Goal: Task Accomplishment & Management: Manage account settings

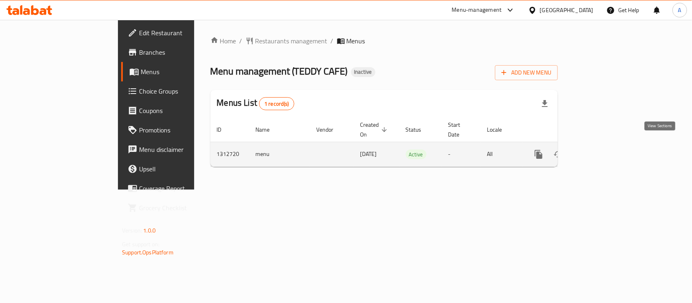
click at [602, 150] on icon "enhanced table" at bounding box center [598, 155] width 10 height 10
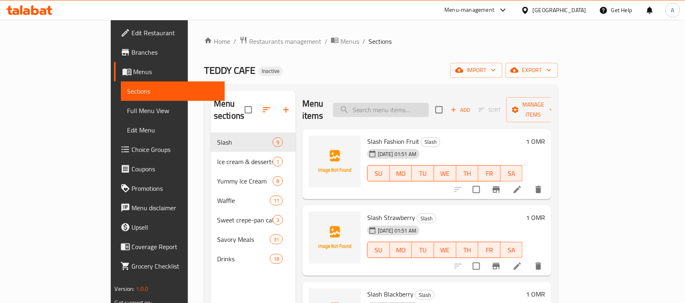
paste input "Snow Ice Cream"
click at [418, 103] on input "search" at bounding box center [381, 110] width 96 height 14
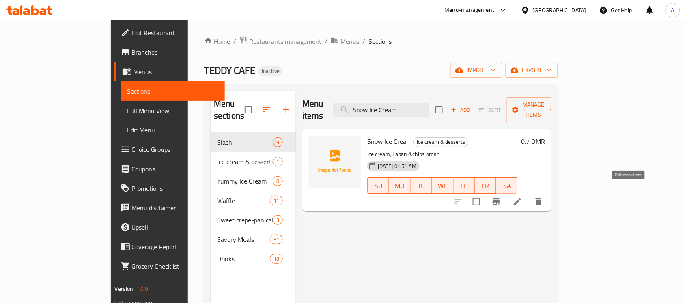
type input "Snow Ice Cream"
click at [522, 197] on icon at bounding box center [517, 202] width 10 height 10
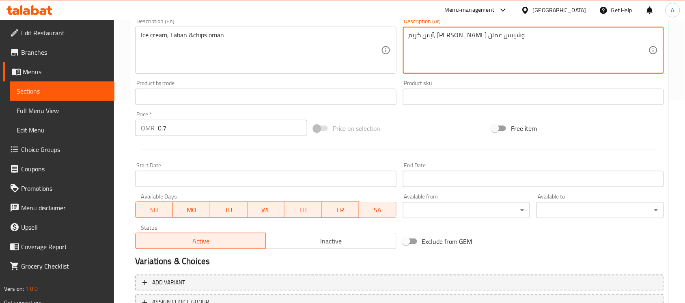
scroll to position [268, 0]
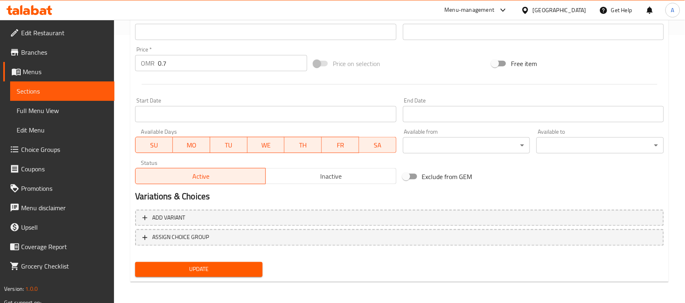
type textarea "آيس كريم، لبن وشيبس عمان"
click at [234, 268] on span "Update" at bounding box center [199, 270] width 114 height 10
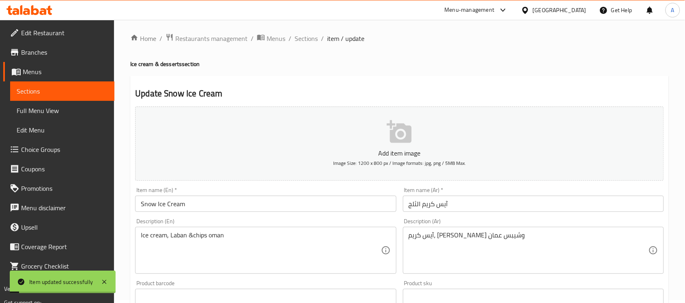
scroll to position [0, 0]
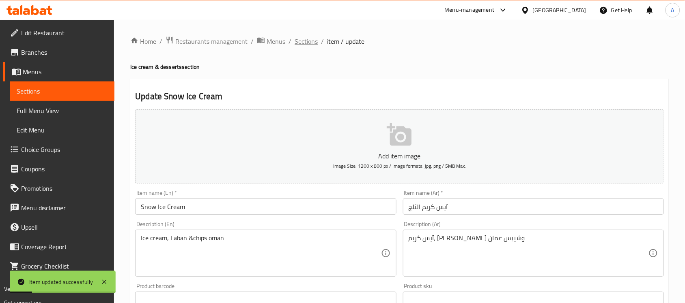
click at [306, 41] on span "Sections" at bounding box center [305, 42] width 23 height 10
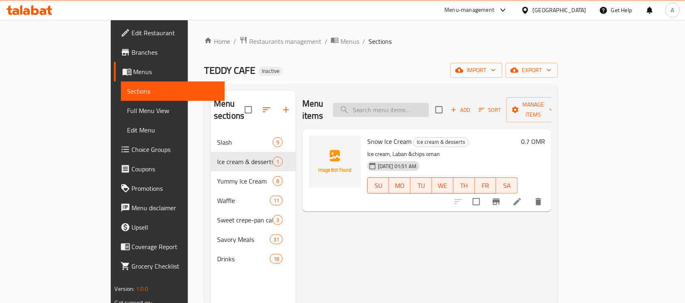
click at [417, 110] on input "search" at bounding box center [381, 110] width 96 height 14
paste input "Knafeh with cheese"
type input "Knafeh with cheese"
click at [503, 197] on icon at bounding box center [498, 202] width 10 height 10
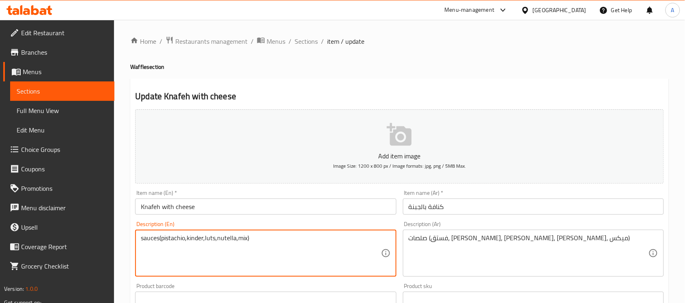
click at [211, 240] on textarea "sauces(pistachio,kinder,luts,nutella,mix)" at bounding box center [261, 253] width 240 height 39
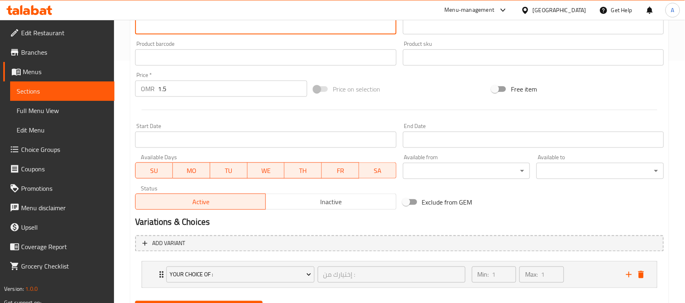
scroll to position [282, 0]
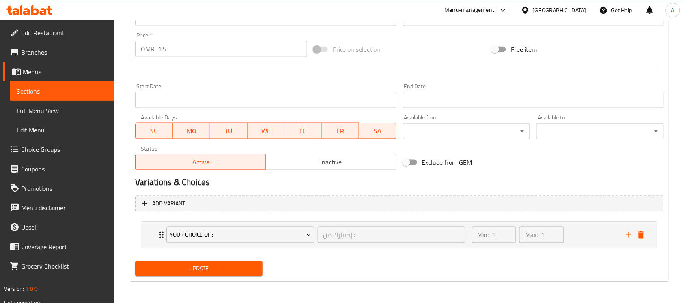
type textarea "sauces(pistachio,kinder,lotus,nutella,mix)"
click at [228, 266] on span "Update" at bounding box center [199, 269] width 114 height 10
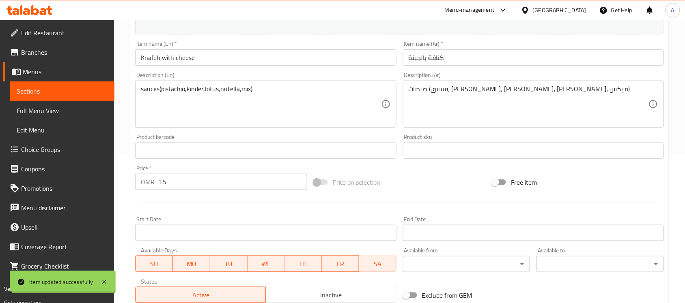
scroll to position [0, 0]
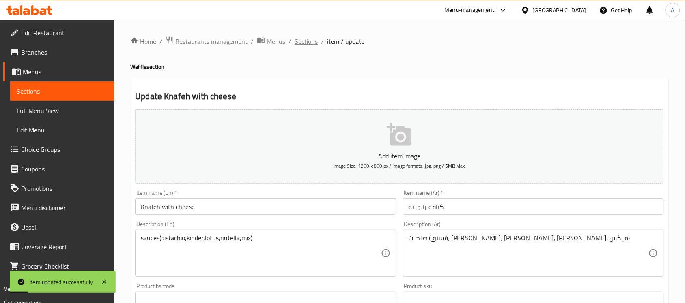
click at [307, 40] on span "Sections" at bounding box center [305, 42] width 23 height 10
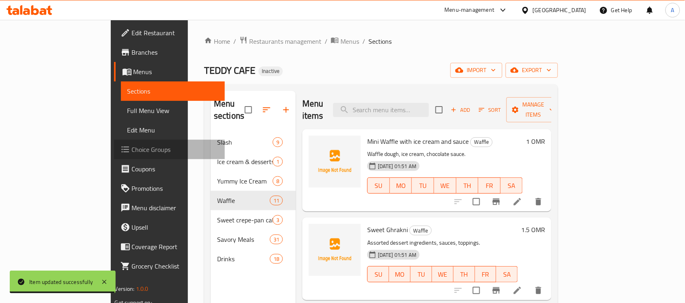
click at [132, 146] on span "Choice Groups" at bounding box center [175, 150] width 87 height 10
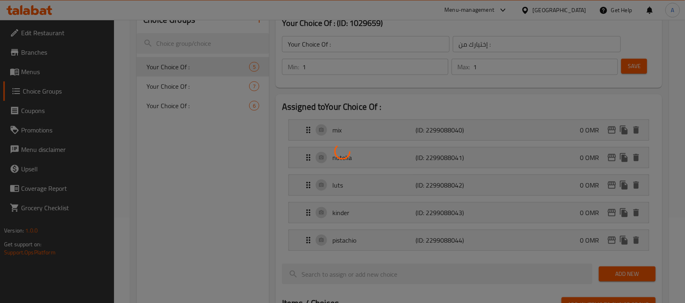
scroll to position [86, 0]
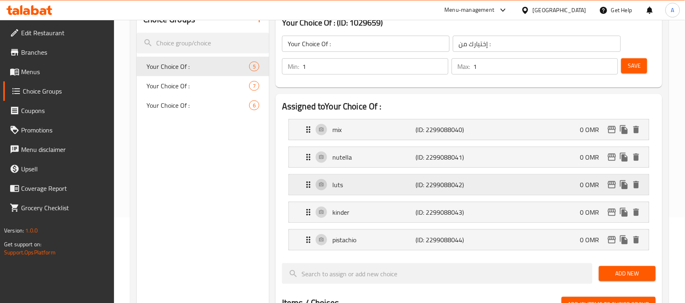
click at [357, 183] on p "luts" at bounding box center [373, 185] width 83 height 10
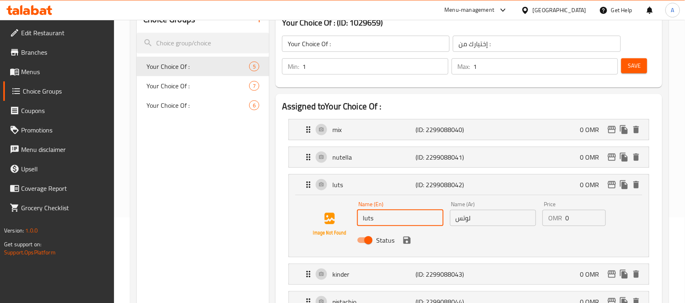
click at [374, 219] on input "luts" at bounding box center [400, 218] width 86 height 16
click at [343, 242] on img at bounding box center [329, 225] width 52 height 52
type input "lotus"
click at [404, 246] on button "save" at bounding box center [407, 240] width 12 height 12
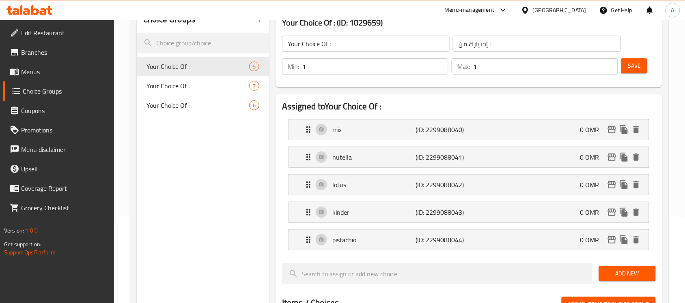
click at [633, 72] on button "Save" at bounding box center [634, 65] width 26 height 15
click at [388, 105] on h2 "Assigned to Your Choice Of :" at bounding box center [469, 107] width 374 height 12
click at [47, 64] on link "Menus" at bounding box center [58, 71] width 111 height 19
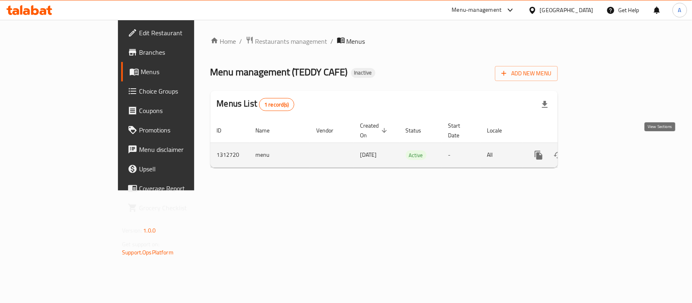
click at [601, 152] on icon "enhanced table" at bounding box center [597, 155] width 7 height 7
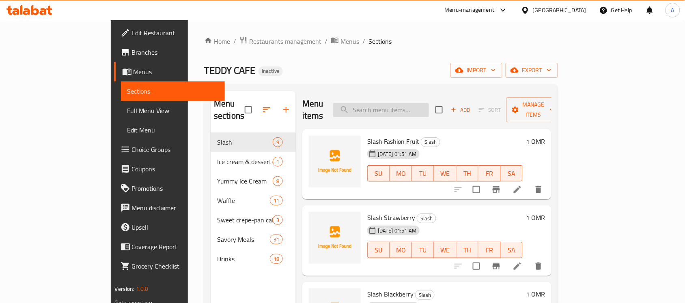
click at [429, 106] on input "search" at bounding box center [381, 110] width 96 height 14
paste input "Sweet sugar"
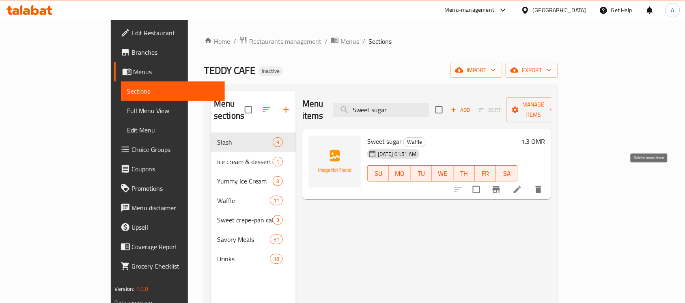
click at [541, 186] on icon "delete" at bounding box center [538, 189] width 6 height 7
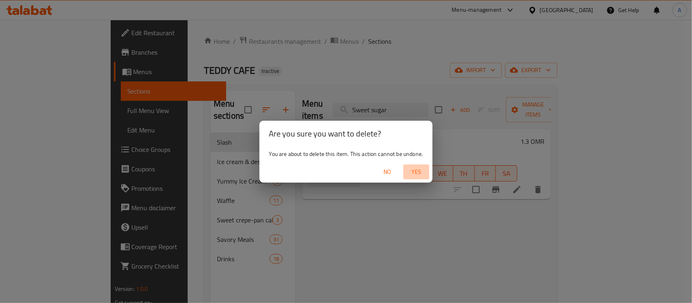
click at [418, 172] on span "Yes" at bounding box center [416, 172] width 19 height 10
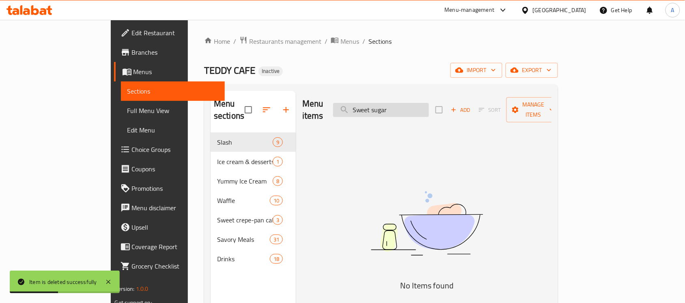
click at [397, 108] on input "Sweet sugar" at bounding box center [381, 110] width 96 height 14
paste input "Knafeh with cream"
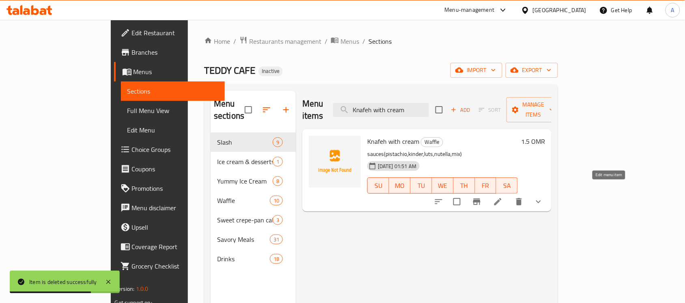
type input "Knafeh with cream"
click at [503, 197] on icon at bounding box center [498, 202] width 10 height 10
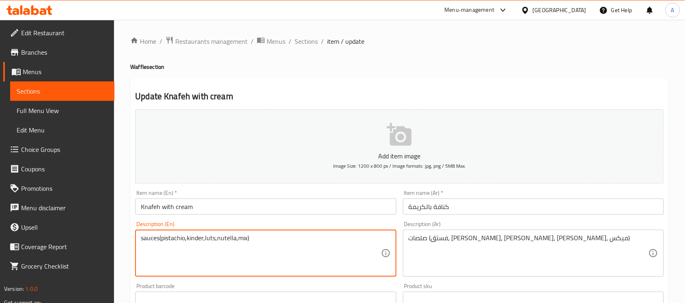
click at [210, 236] on textarea "sauces(pistachio,kinder,luts,nutella,mix)" at bounding box center [261, 253] width 240 height 39
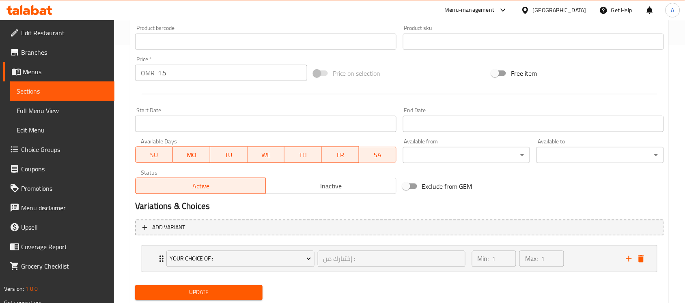
scroll to position [282, 0]
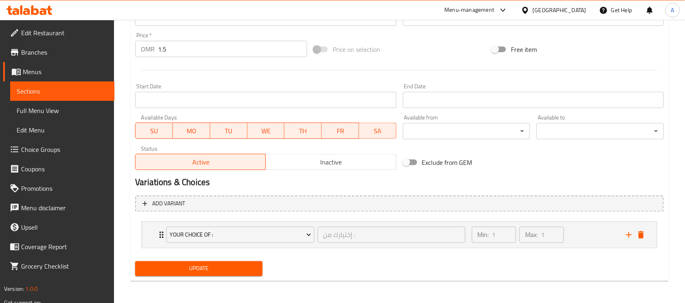
type textarea "sauces(pistachio,kinder,lotus,nutella,mix)"
click at [214, 266] on span "Update" at bounding box center [199, 269] width 114 height 10
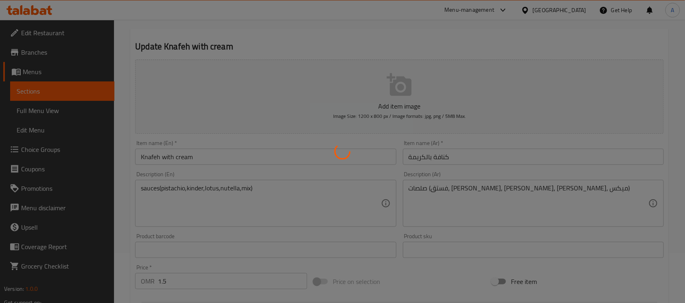
scroll to position [0, 0]
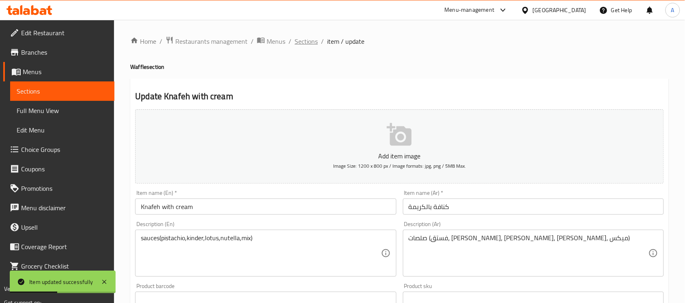
click at [309, 39] on span "Sections" at bounding box center [305, 42] width 23 height 10
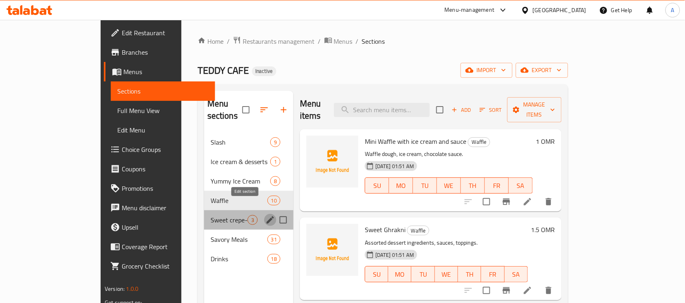
click at [265, 215] on icon "edit" at bounding box center [270, 220] width 10 height 10
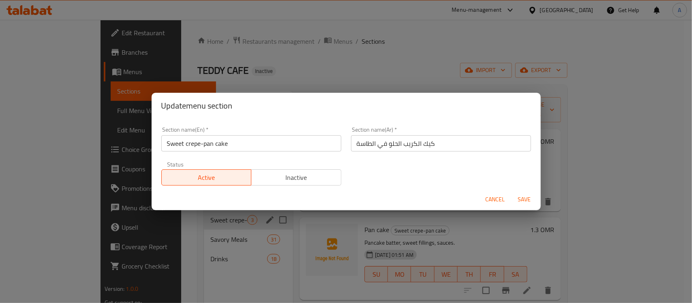
click at [409, 147] on input "كيك الكريب الحلو في الطاسة" at bounding box center [441, 143] width 180 height 16
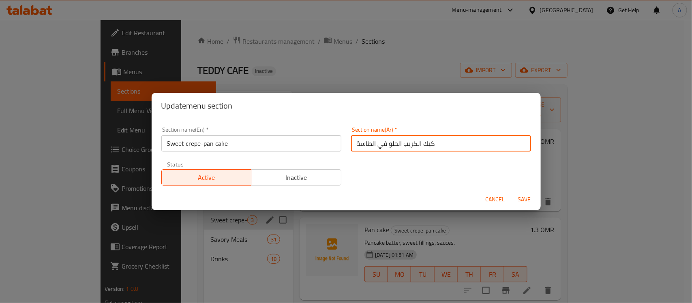
click at [409, 147] on input "كيك الكريب الحلو في الطاسة" at bounding box center [441, 143] width 180 height 16
type input "f"
type input "بان كيك كريب سويت"
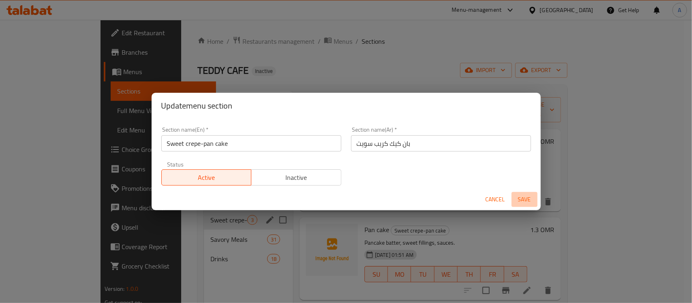
click at [525, 202] on span "Save" at bounding box center [524, 200] width 19 height 10
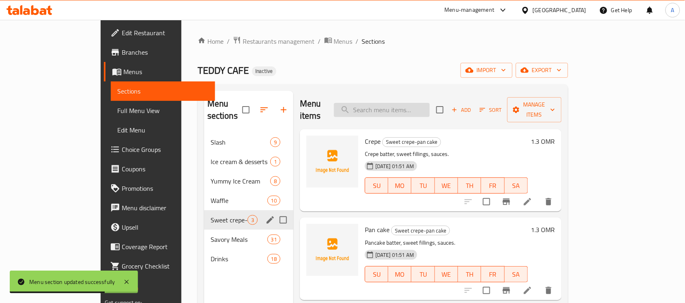
click at [419, 105] on input "search" at bounding box center [382, 110] width 96 height 14
paste input "Laban & chips oman"
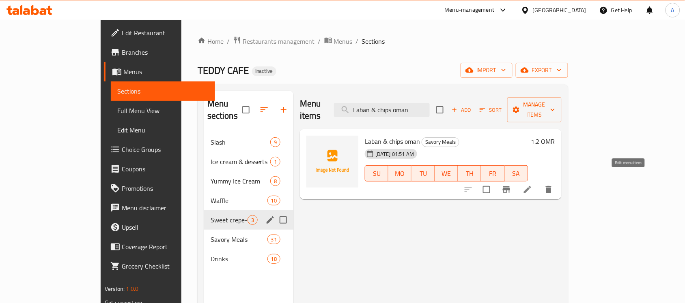
type input "Laban & chips oman"
click at [532, 185] on icon at bounding box center [527, 190] width 10 height 10
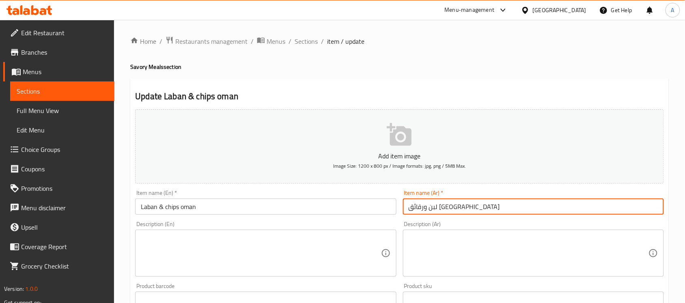
click at [423, 210] on input "لبن ورقائق [GEOGRAPHIC_DATA]" at bounding box center [533, 207] width 261 height 16
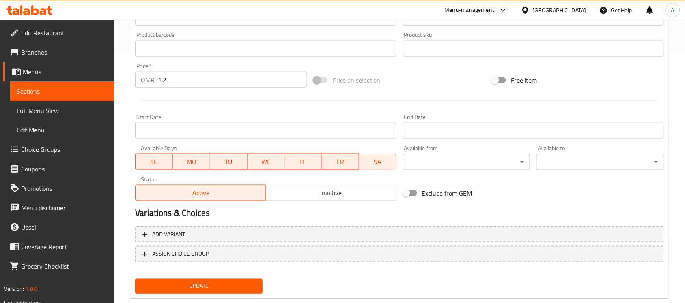
scroll to position [268, 0]
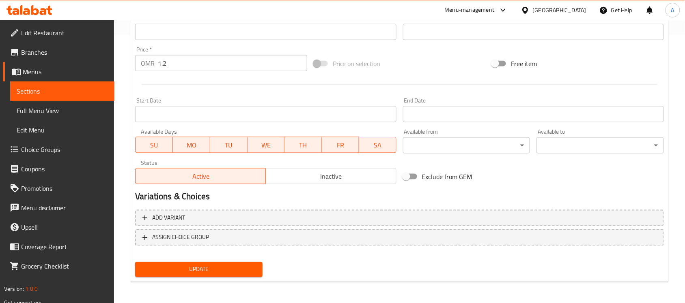
type input "لبن وشيبس عمان"
click at [219, 266] on span "Update" at bounding box center [199, 270] width 114 height 10
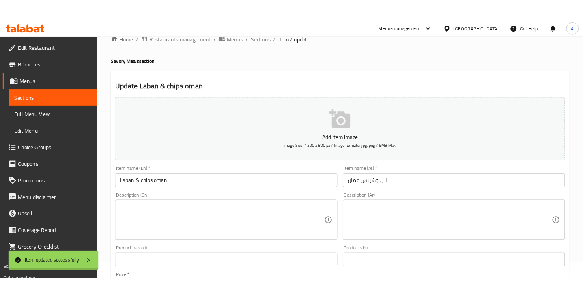
scroll to position [0, 0]
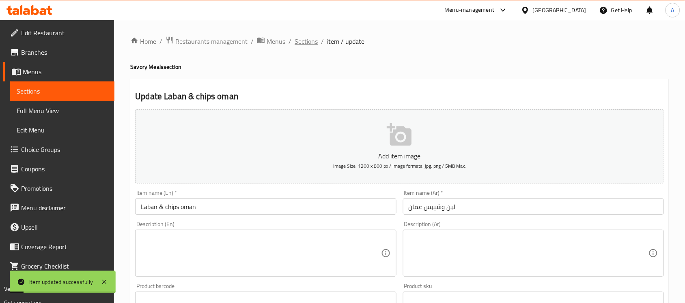
click at [305, 42] on span "Sections" at bounding box center [305, 42] width 23 height 10
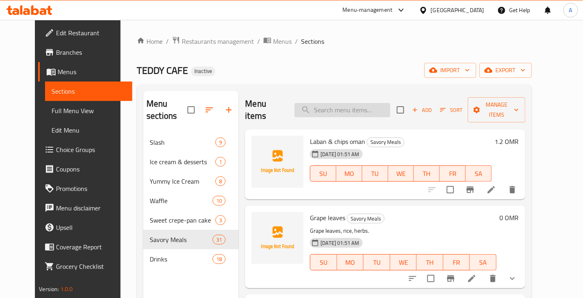
drag, startPoint x: 344, startPoint y: 94, endPoint x: 343, endPoint y: 106, distance: 11.8
click at [343, 106] on div "Menu items Add Sort Manage items" at bounding box center [385, 110] width 280 height 39
click at [343, 106] on input "search" at bounding box center [342, 110] width 96 height 14
paste input "Fries with sauce"
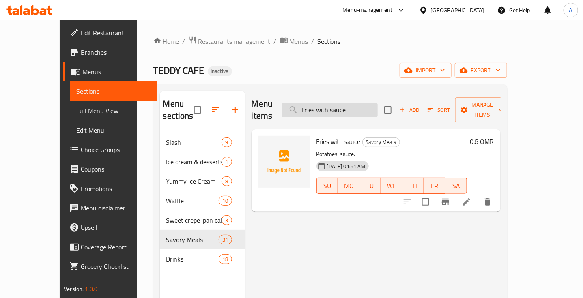
click at [349, 103] on input "Fries with sauce" at bounding box center [330, 110] width 96 height 14
paste input "Sweet corn"
click at [492, 197] on icon "delete" at bounding box center [488, 202] width 10 height 10
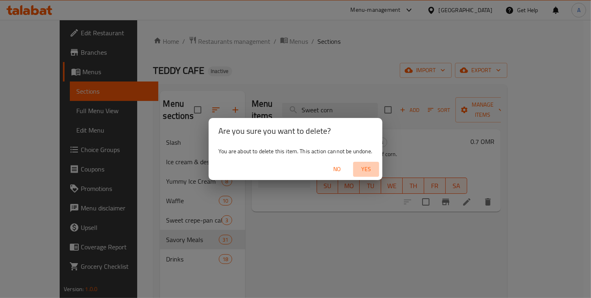
click at [371, 169] on span "Yes" at bounding box center [365, 169] width 19 height 10
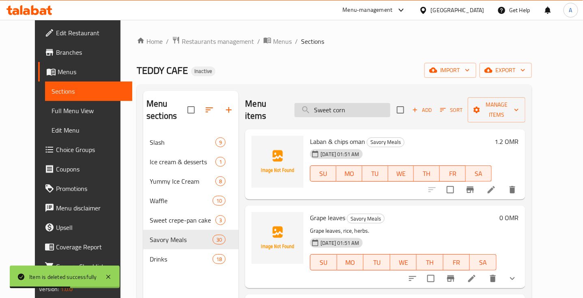
click at [342, 103] on input "Sweet corn" at bounding box center [342, 110] width 96 height 14
paste input "Corn with Chips Oman & cheese"
click at [342, 103] on input "Sweet Corn with Chips Oman & cheese" at bounding box center [342, 110] width 96 height 14
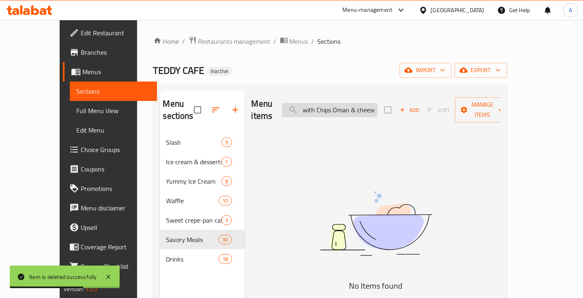
click at [342, 103] on input "Sweet Corn with Chips Oman & cheese" at bounding box center [330, 110] width 96 height 14
paste input "search"
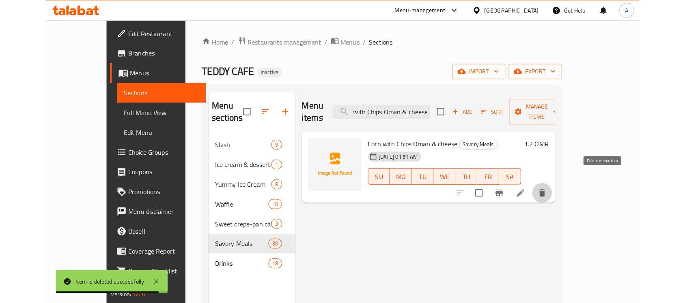
scroll to position [0, 0]
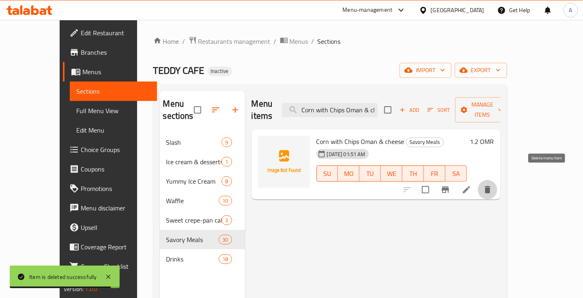
click at [492, 185] on icon "delete" at bounding box center [488, 190] width 10 height 10
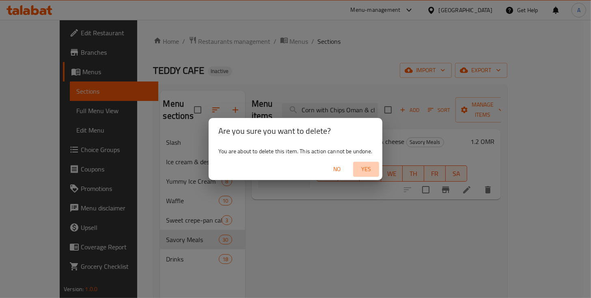
click at [367, 169] on span "Yes" at bounding box center [365, 169] width 19 height 10
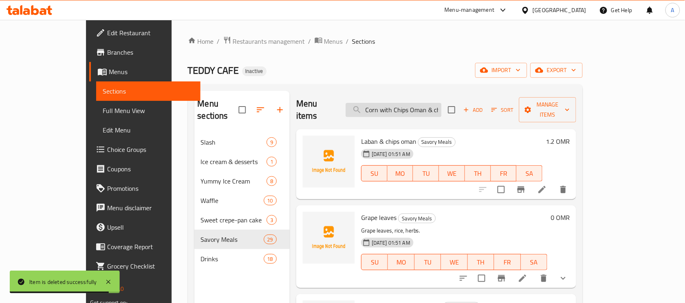
click at [394, 106] on input "Corn with Chips Oman & cheese" at bounding box center [394, 110] width 96 height 14
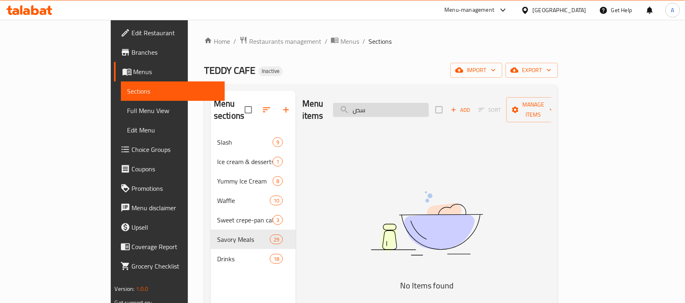
type input "س"
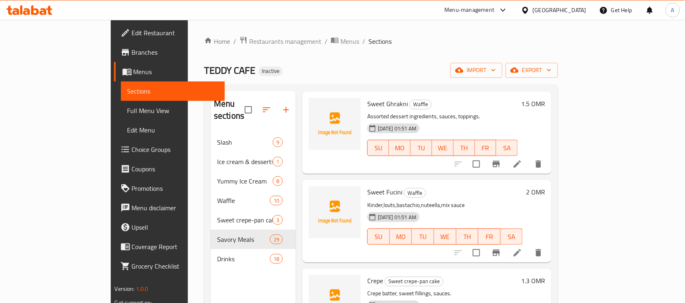
scroll to position [41, 0]
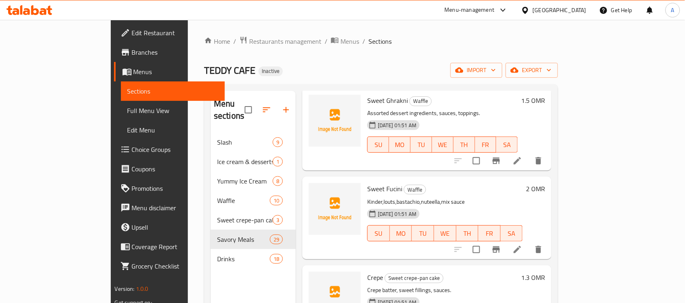
type input "sweet"
click at [367, 197] on p "Kinder,louts,bastachio,nuteella,mix sauce" at bounding box center [444, 202] width 155 height 10
copy p "Kinder"
click at [406, 184] on div "Sweet Fucini Waffle Kinder,louts,bastachio,nuteella,mix sauce 18-09-2025 01:51 …" at bounding box center [445, 218] width 162 height 76
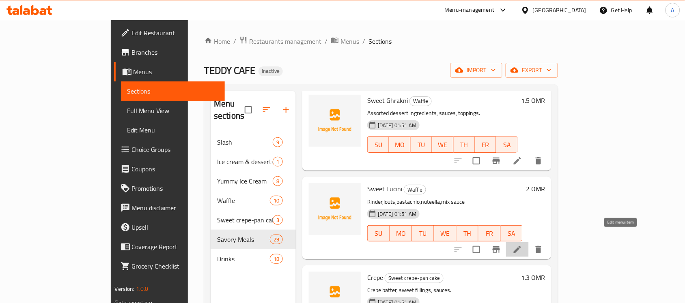
click at [522, 245] on icon at bounding box center [517, 250] width 10 height 10
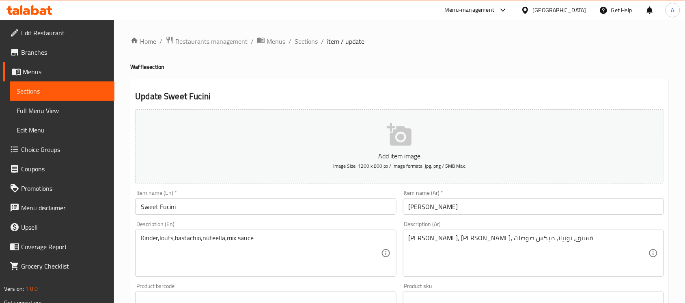
scroll to position [47, 0]
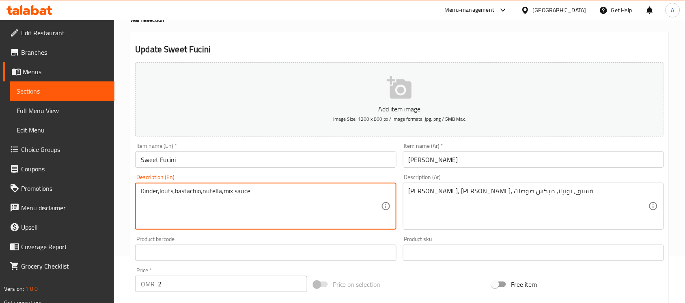
click at [178, 193] on textarea "Kinder,louts,bastachio,nutella,mix sauce" at bounding box center [261, 206] width 240 height 39
click at [209, 193] on textarea "Kinder,louts,pistachio,nutella,mix sauce" at bounding box center [261, 206] width 240 height 39
type textarea "Kinder,louts,pistachio,nutella,mix sauce"
click at [213, 195] on textarea "Kinder,louts,pistachio,nutella,mix sauce" at bounding box center [261, 206] width 240 height 39
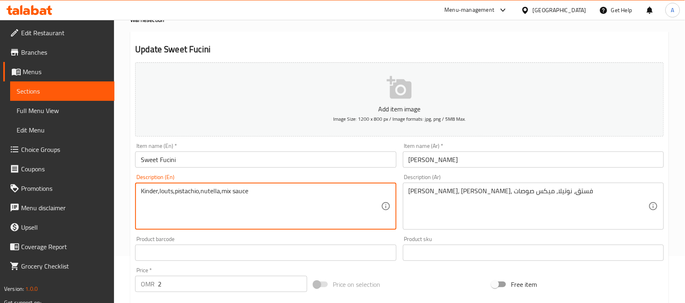
click at [213, 195] on textarea "Kinder,louts,pistachio,nutella,mix sauce" at bounding box center [261, 206] width 240 height 39
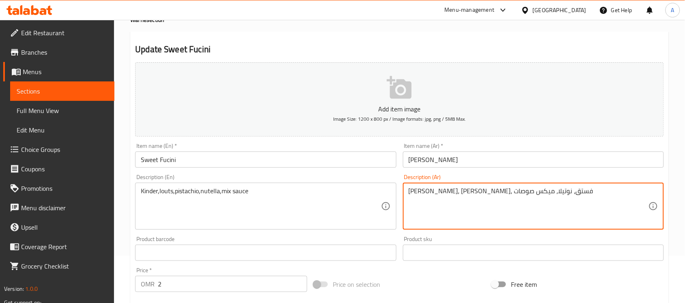
click at [459, 197] on textarea "[PERSON_NAME]، [PERSON_NAME]، فستق، نوتيلا، ميكس صوصات" at bounding box center [528, 206] width 240 height 39
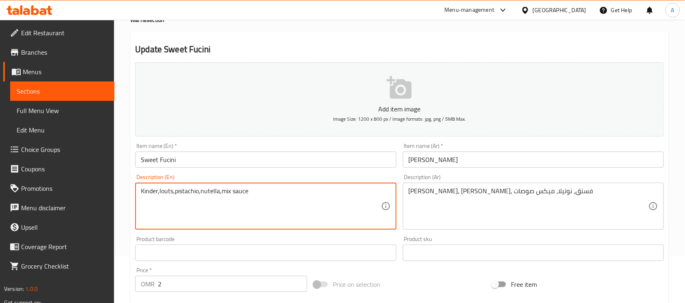
click at [242, 194] on textarea "Kinder,louts,pistachio,nutella,mix sauce" at bounding box center [261, 206] width 240 height 39
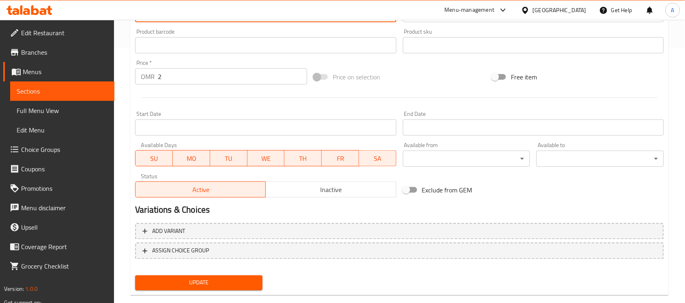
scroll to position [268, 0]
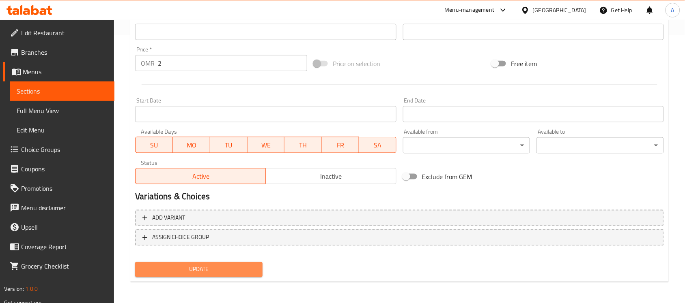
click at [220, 274] on button "Update" at bounding box center [198, 269] width 127 height 15
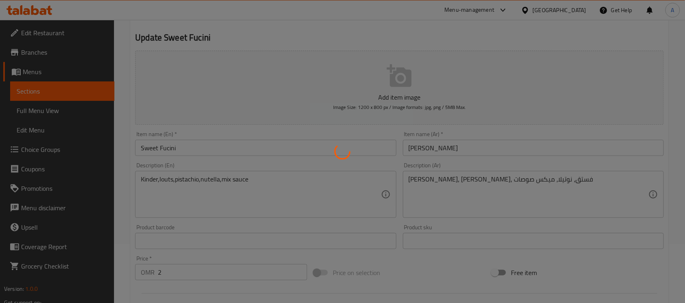
scroll to position [0, 0]
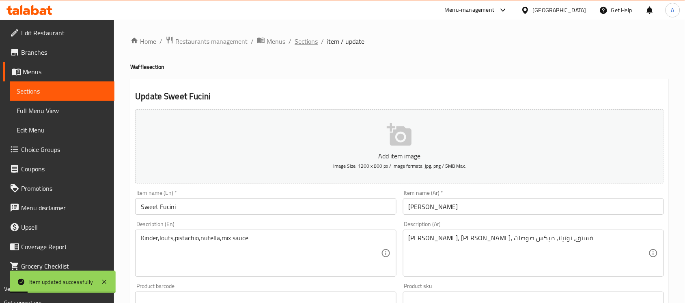
click at [309, 41] on span "Sections" at bounding box center [305, 42] width 23 height 10
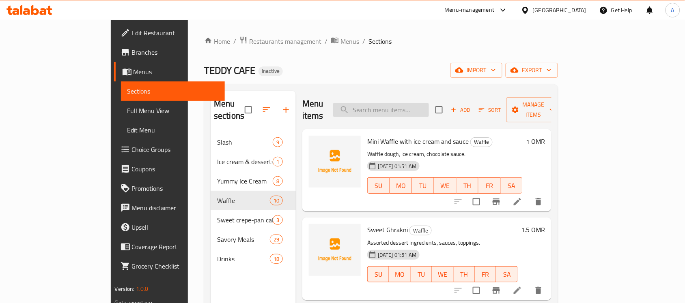
click at [406, 110] on input "search" at bounding box center [381, 110] width 96 height 14
paste input "Salalah pie"
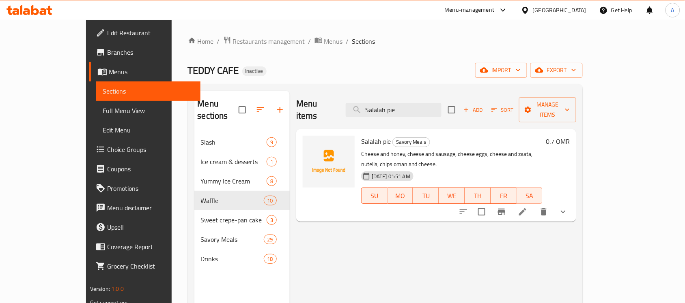
type input "Salalah pie"
click at [534, 205] on li at bounding box center [522, 212] width 23 height 15
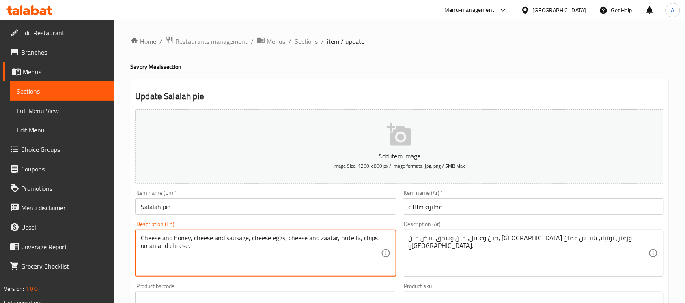
scroll to position [282, 0]
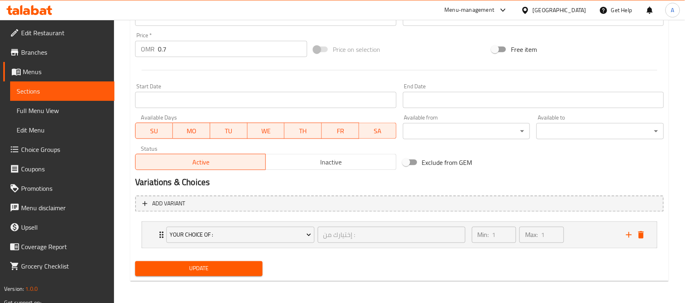
type textarea "Cheese and honey, cheese and sausage, cheese eggs, cheese and zaatar, nutella, …"
click at [219, 272] on span "Update" at bounding box center [199, 269] width 114 height 10
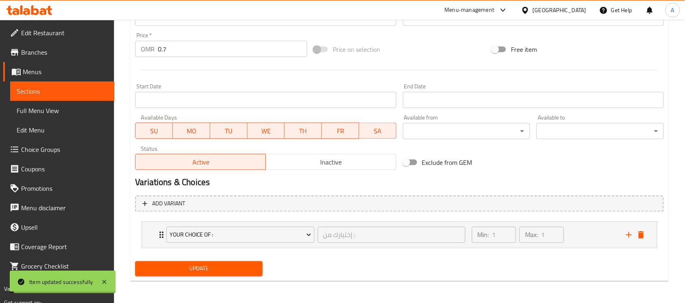
scroll to position [0, 0]
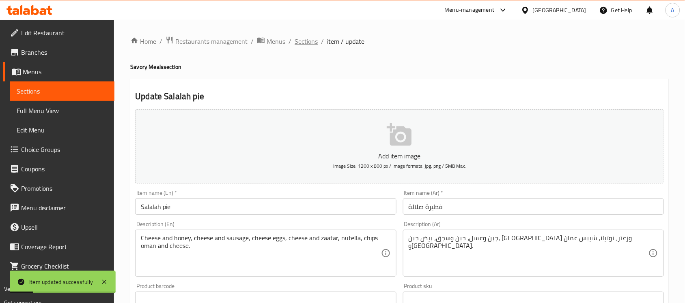
click at [299, 40] on span "Sections" at bounding box center [305, 42] width 23 height 10
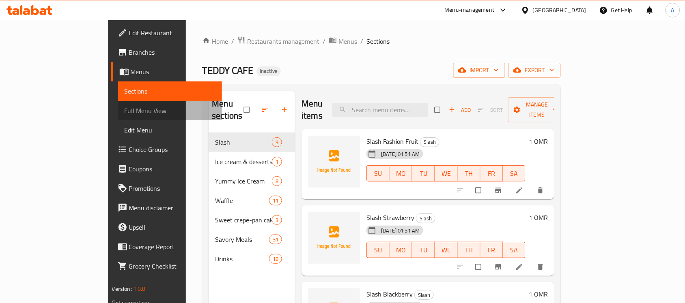
click at [125, 114] on span "Full Menu View" at bounding box center [170, 111] width 91 height 10
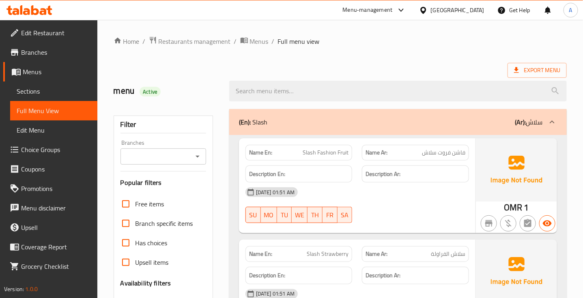
click at [416, 192] on div "[DATE] 01:51 AM" at bounding box center [357, 192] width 233 height 19
click at [429, 202] on div "[DATE] 01:51 AM" at bounding box center [357, 192] width 233 height 19
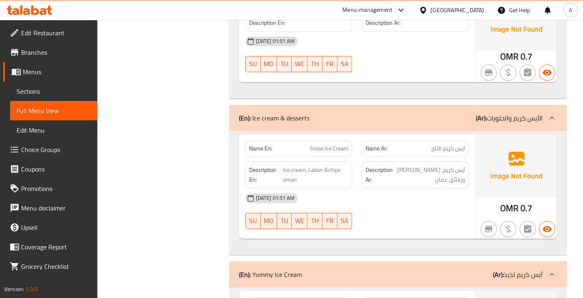
scroll to position [984, 0]
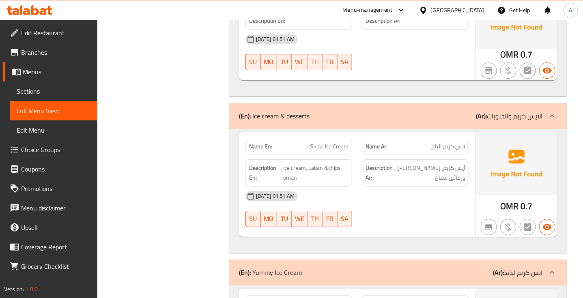
click at [333, 145] on span "Snow Ice Cream" at bounding box center [329, 146] width 39 height 9
copy span "Snow Ice Cream"
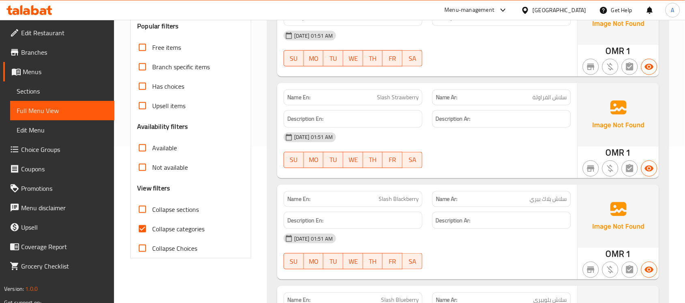
scroll to position [145, 0]
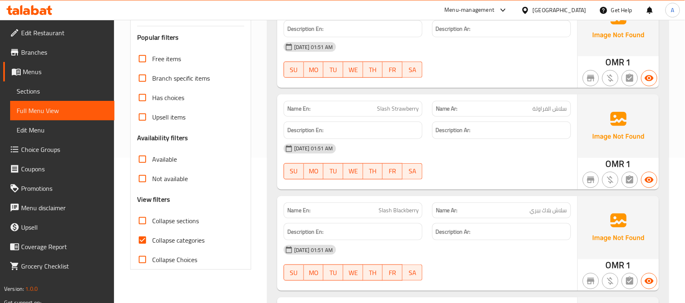
click at [134, 240] on input "Collapse categories" at bounding box center [142, 240] width 19 height 19
checkbox input "false"
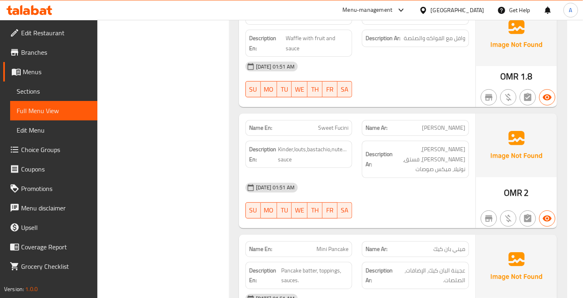
scroll to position [3481, 0]
click at [333, 132] on span "Sweet Fucini" at bounding box center [333, 127] width 30 height 9
copy span "Sweet Fucini"
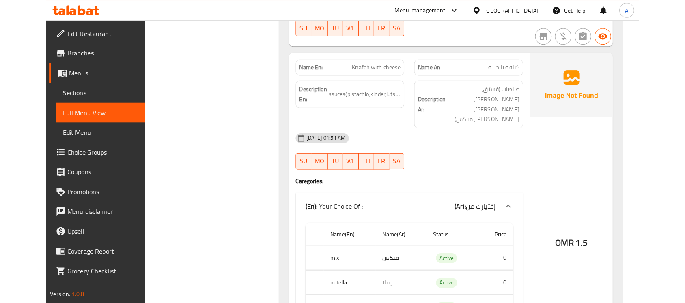
scroll to position [3771, 0]
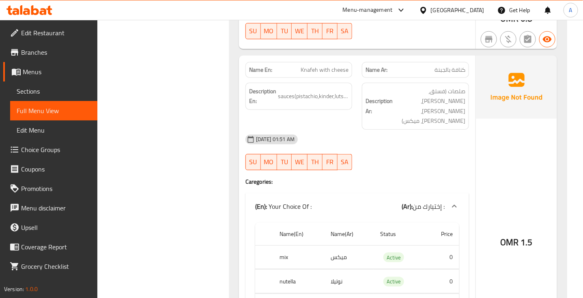
click at [333, 72] on span "Knafeh with cheese" at bounding box center [325, 70] width 48 height 9
copy span "Knafeh with cheese"
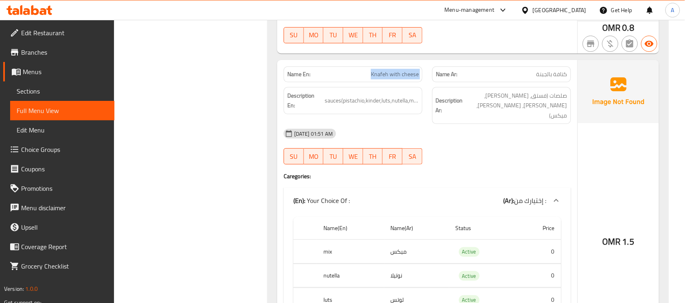
scroll to position [3701, 0]
copy span "Knafeh with cheese"
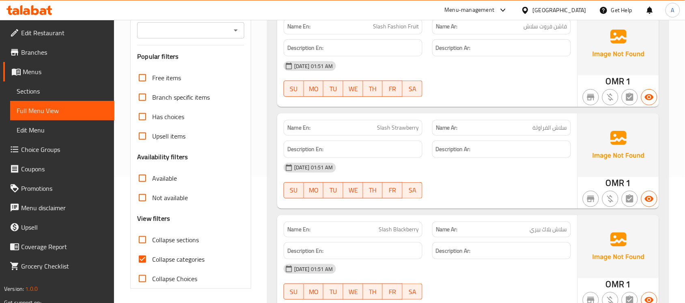
scroll to position [127, 0]
click at [144, 260] on input "Collapse categories" at bounding box center [142, 258] width 19 height 19
checkbox input "false"
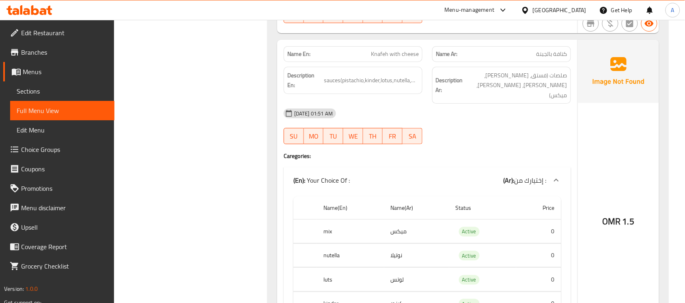
scroll to position [3712, 0]
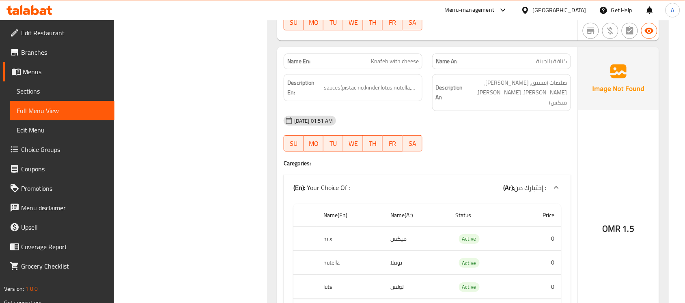
click at [388, 61] on span "Knafeh with cheese" at bounding box center [395, 61] width 48 height 9
copy span "Knafeh with cheese"
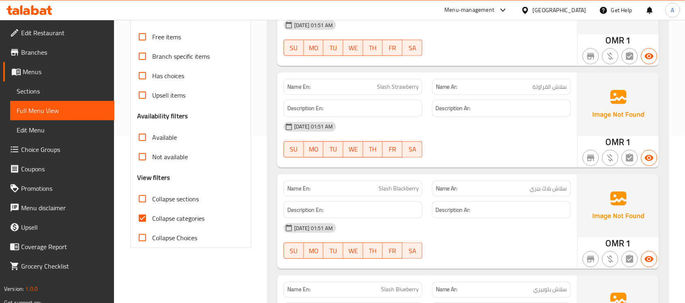
scroll to position [168, 0]
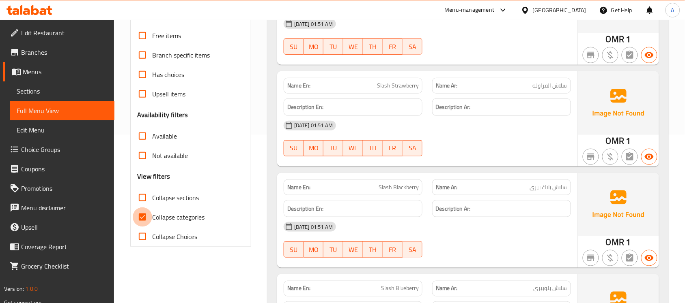
click at [147, 222] on input "Collapse categories" at bounding box center [142, 217] width 19 height 19
checkbox input "false"
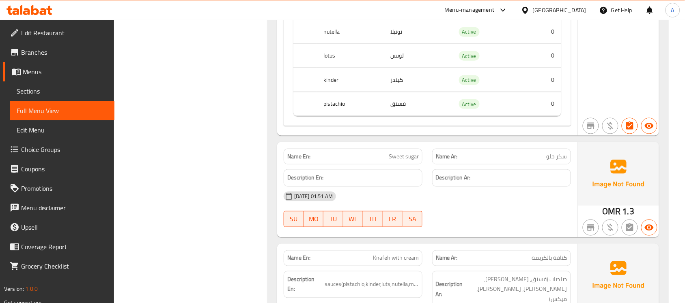
scroll to position [3933, 0]
click at [407, 161] on span "Sweet sugar" at bounding box center [404, 157] width 30 height 9
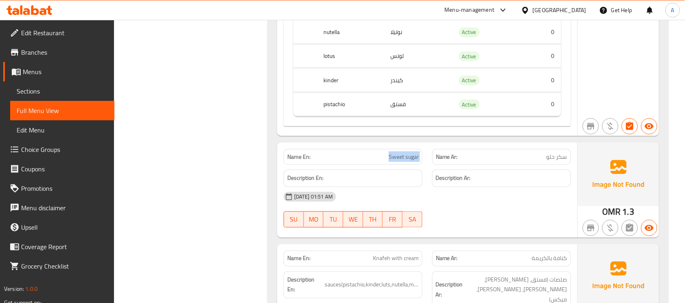
copy span "Sweet sugar"
click at [398, 161] on span "Sweet sugar" at bounding box center [404, 157] width 30 height 9
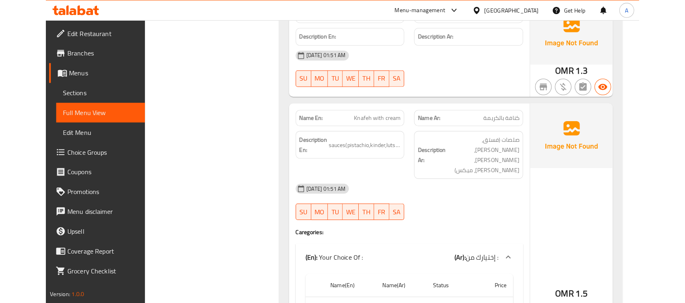
scroll to position [4161, 0]
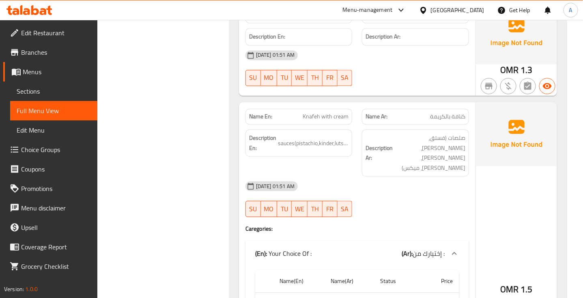
click at [326, 112] on span "Knafeh with cream" at bounding box center [326, 116] width 46 height 9
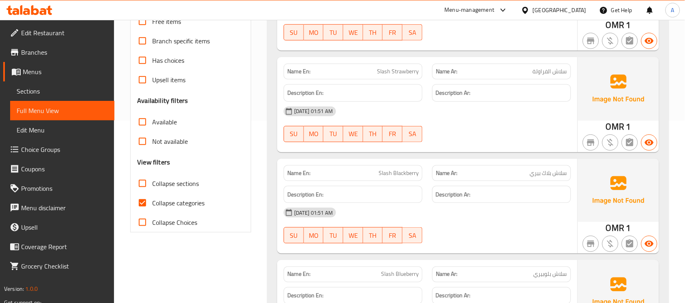
scroll to position [183, 0]
click at [141, 197] on input "Collapse categories" at bounding box center [142, 202] width 19 height 19
checkbox input "false"
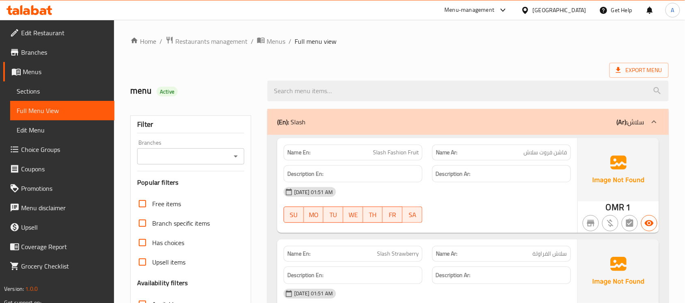
click at [424, 67] on div "Export Menu" at bounding box center [399, 70] width 538 height 15
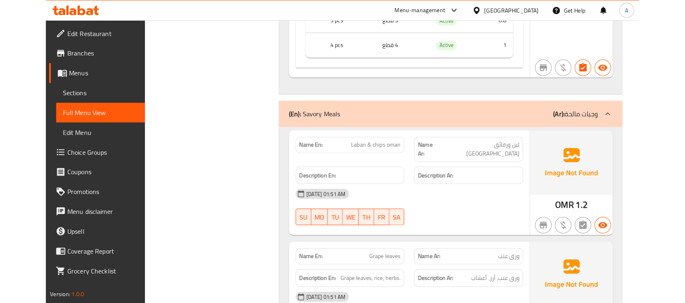
scroll to position [5132, 0]
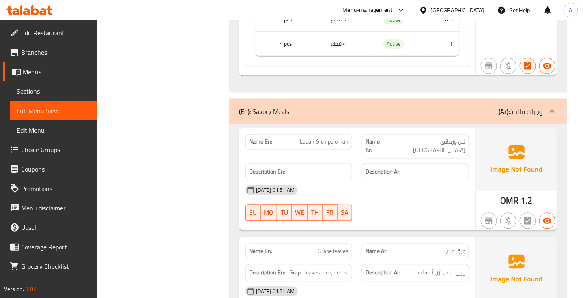
click at [324, 138] on span "Laban & chips oman" at bounding box center [324, 142] width 49 height 9
copy span "Laban & chips oman"
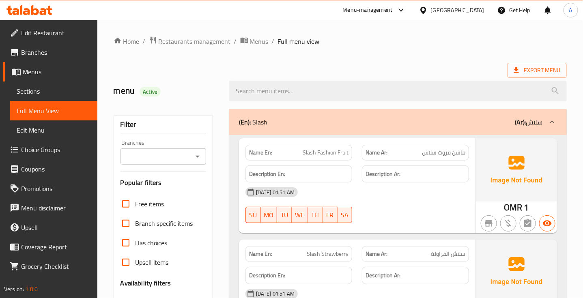
click at [449, 43] on ol "Home / Restaurants management / Menus / Full menu view" at bounding box center [340, 41] width 453 height 11
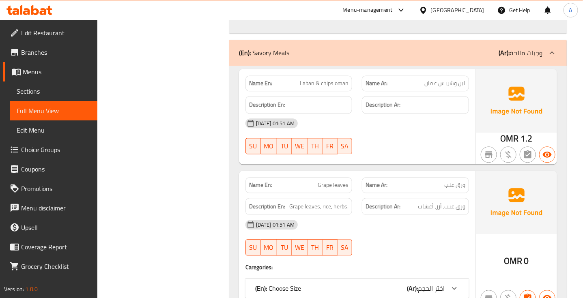
scroll to position [4163, 0]
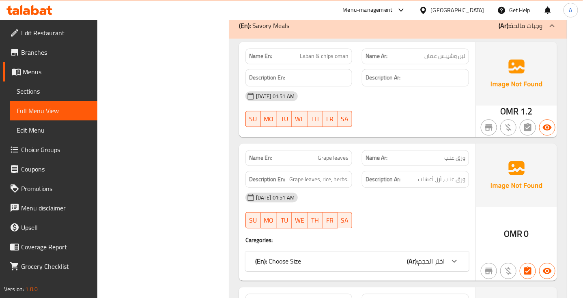
click at [425, 255] on span "اختر الحجم" at bounding box center [431, 261] width 27 height 12
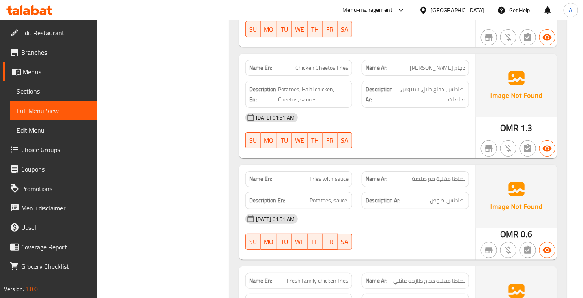
scroll to position [4614, 0]
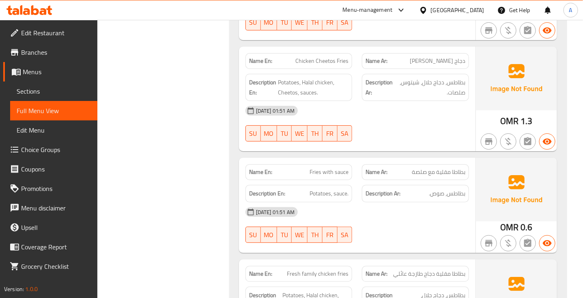
click at [333, 168] on span "Fries with sauce" at bounding box center [328, 172] width 39 height 9
copy span "Fries with sauce"
click at [333, 202] on div "[DATE] 01:51 AM" at bounding box center [357, 211] width 233 height 19
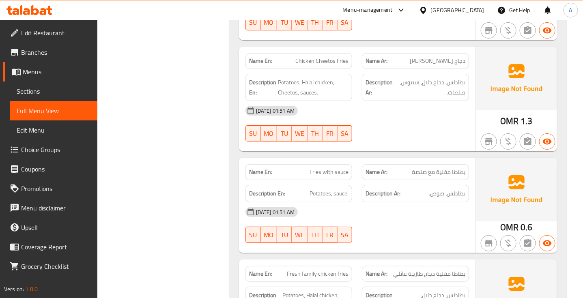
click at [325, 168] on span "Fries with sauce" at bounding box center [328, 172] width 39 height 9
copy span "Fries with sauce"
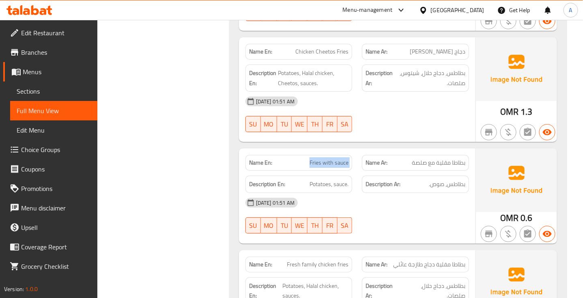
scroll to position [4652, 0]
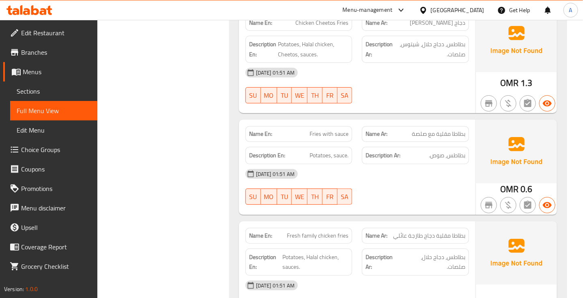
click at [322, 228] on div "Name En: Fresh family chicken fries" at bounding box center [298, 236] width 107 height 16
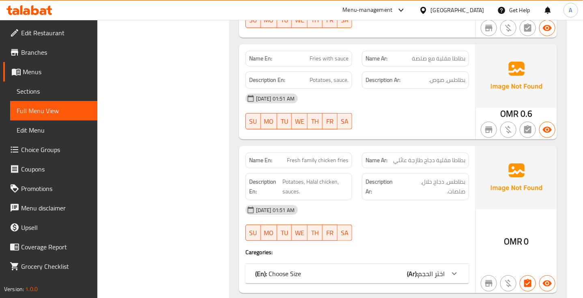
scroll to position [4728, 0]
click at [376, 268] on div "(En): Choose Size (Ar): اختر الحجم" at bounding box center [349, 273] width 189 height 10
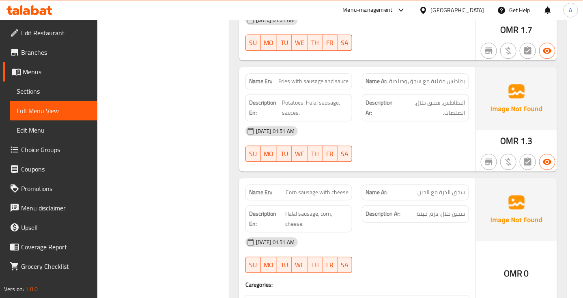
scroll to position [5394, 0]
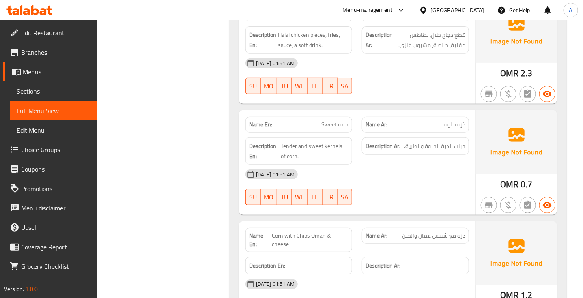
scroll to position [5931, 0]
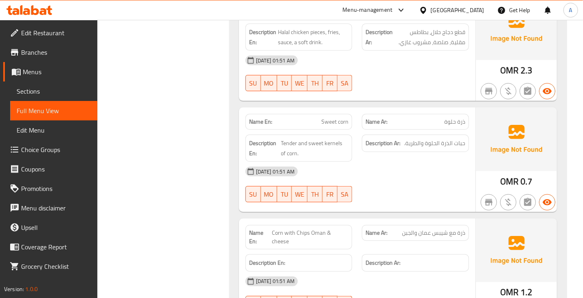
click at [329, 118] on span "Sweet corn" at bounding box center [334, 122] width 27 height 9
copy span "Sweet corn"
click at [339, 162] on div "[DATE] 01:51 AM" at bounding box center [357, 171] width 233 height 19
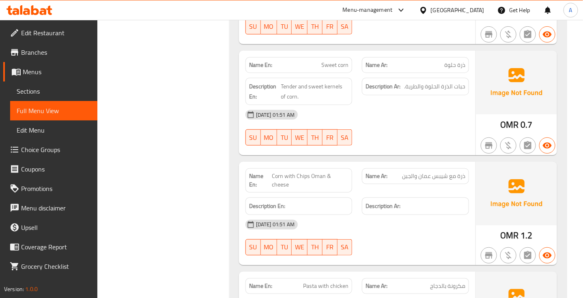
scroll to position [5988, 0]
click at [331, 171] on span "Corn with Chips Oman & cheese" at bounding box center [310, 179] width 77 height 17
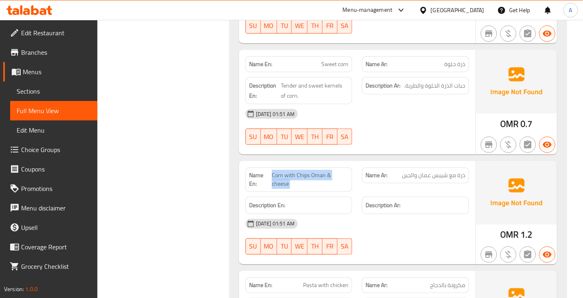
click at [331, 171] on span "Corn with Chips Oman & cheese" at bounding box center [310, 179] width 77 height 17
copy span "Corn with Chips Oman & cheese"
click at [306, 273] on div "Name En: Pasta with chicken" at bounding box center [299, 286] width 117 height 26
click at [324, 171] on span "Corn with Chips Oman & cheese" at bounding box center [310, 179] width 77 height 17
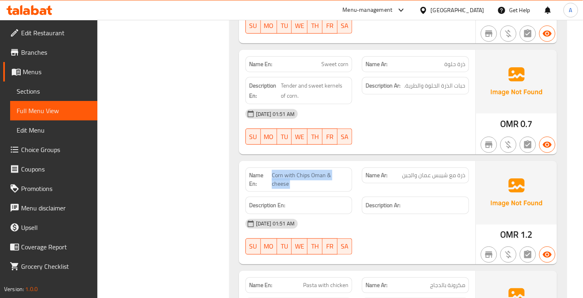
click at [324, 171] on span "Corn with Chips Oman & cheese" at bounding box center [310, 179] width 77 height 17
copy span "Corn with Chips Oman & cheese"
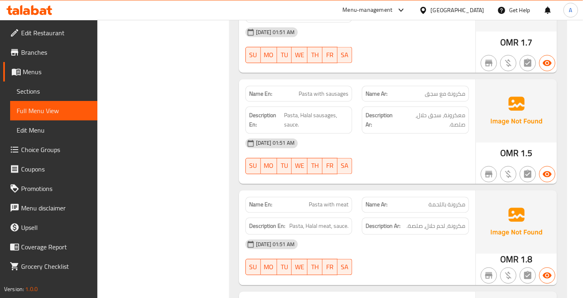
scroll to position [6299, 0]
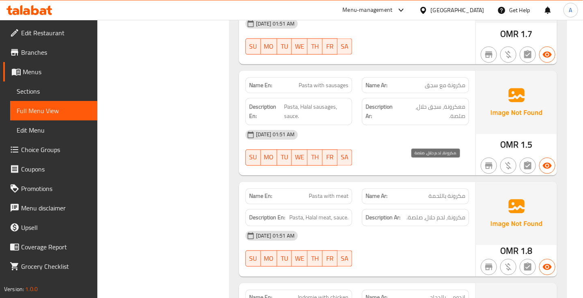
click at [461, 213] on span "مكرونة، لحم حلال، صلصة." at bounding box center [435, 218] width 59 height 10
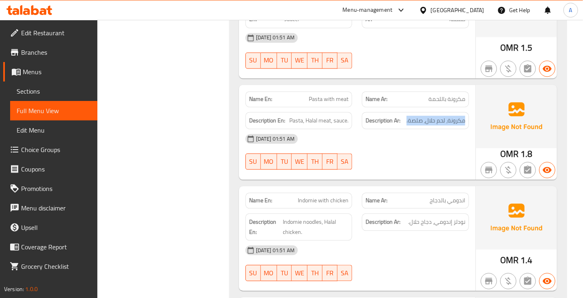
scroll to position [6403, 0]
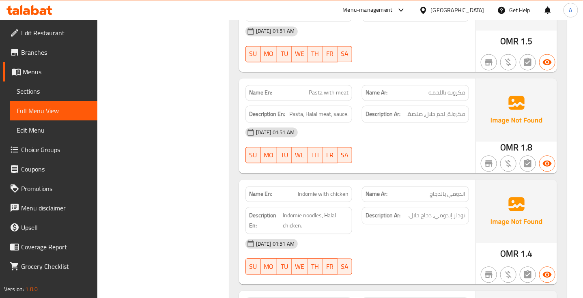
click at [331, 187] on div "Name En: Indomie with chicken" at bounding box center [298, 195] width 107 height 16
click at [451, 187] on div "Name Ar: اندومي بالدجاج" at bounding box center [415, 195] width 107 height 16
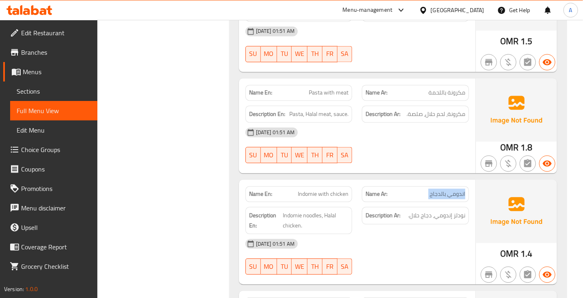
click at [451, 187] on div "Name Ar: اندومي بالدجاج" at bounding box center [415, 195] width 107 height 16
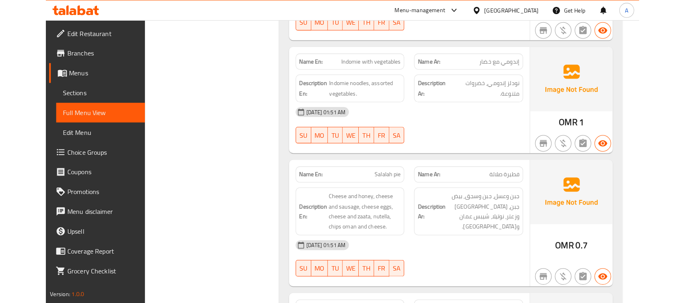
scroll to position [6763, 0]
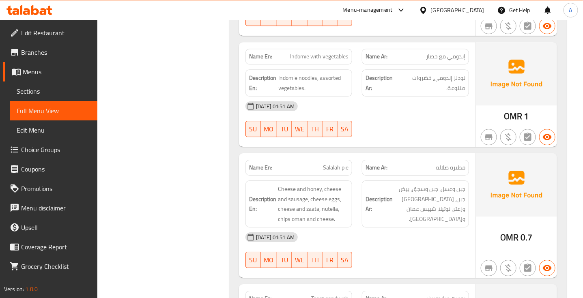
click at [341, 163] on span "Salalah pie" at bounding box center [336, 167] width 26 height 9
copy span "Salalah pie"
click at [378, 263] on div at bounding box center [415, 268] width 117 height 10
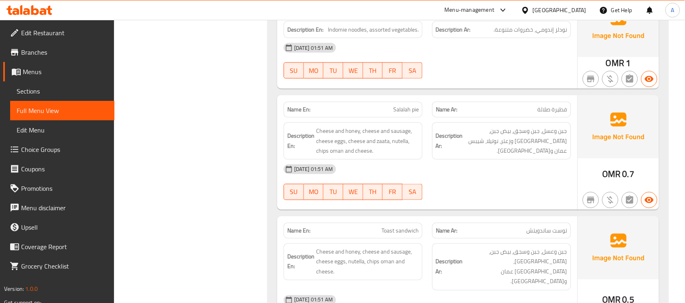
scroll to position [6603, 0]
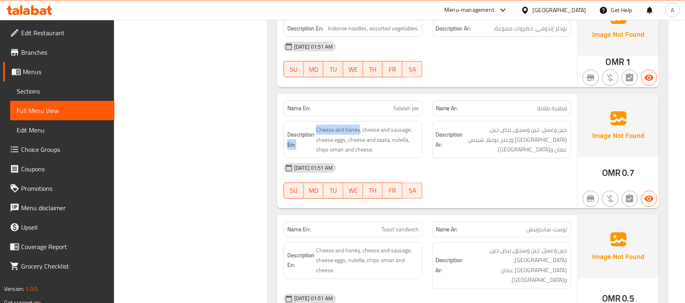
drag, startPoint x: 359, startPoint y: 119, endPoint x: 313, endPoint y: 114, distance: 46.5
click at [313, 125] on h6 "Description En: Cheese and honey, cheese and sausage, cheese eggs, cheese and z…" at bounding box center [352, 140] width 131 height 30
copy h6 "En: Cheese and honey"
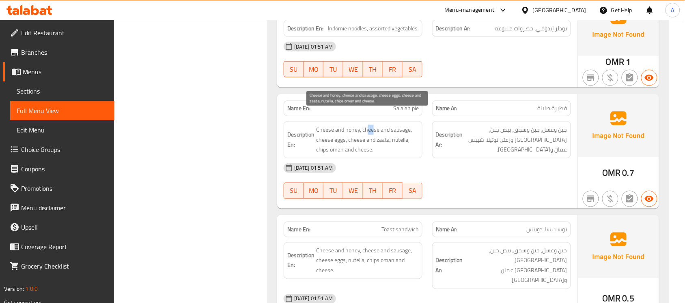
drag, startPoint x: 372, startPoint y: 116, endPoint x: 368, endPoint y: 116, distance: 4.5
click at [368, 125] on span "Cheese and honey, cheese and sausage, cheese eggs, cheese and zaata, nutella, c…" at bounding box center [367, 140] width 103 height 30
drag, startPoint x: 362, startPoint y: 117, endPoint x: 410, endPoint y: 118, distance: 47.9
click at [410, 125] on span "Cheese and honey, cheese and sausage, cheese eggs, cheese and zaata, nutella, c…" at bounding box center [367, 140] width 103 height 30
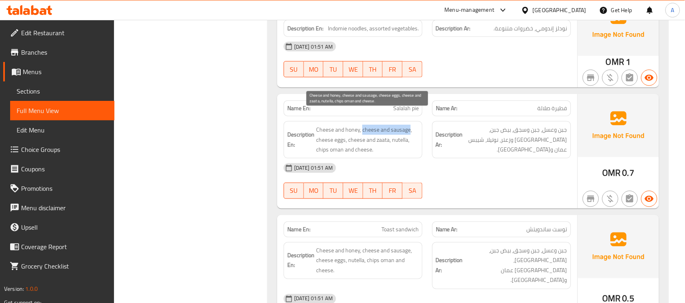
copy span "cheese and sausage"
drag, startPoint x: 317, startPoint y: 128, endPoint x: 345, endPoint y: 129, distance: 28.4
click at [345, 129] on span "Cheese and honey, cheese and sausage, cheese eggs, cheese and zaata, nutella, c…" at bounding box center [367, 140] width 103 height 30
copy span "cheese eggs"
drag, startPoint x: 348, startPoint y: 127, endPoint x: 389, endPoint y: 127, distance: 41.4
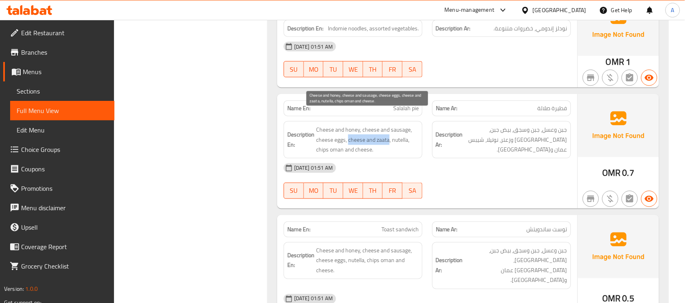
click at [389, 127] on span "Cheese and honey, cheese and sausage, cheese eggs, cheese and zaata, nutella, c…" at bounding box center [367, 140] width 103 height 30
copy span "cheese and zaata"
click at [394, 129] on span "Cheese and honey, cheese and sausage, cheese eggs, cheese and zaata, nutella, c…" at bounding box center [367, 140] width 103 height 30
drag, startPoint x: 316, startPoint y: 137, endPoint x: 374, endPoint y: 137, distance: 58.0
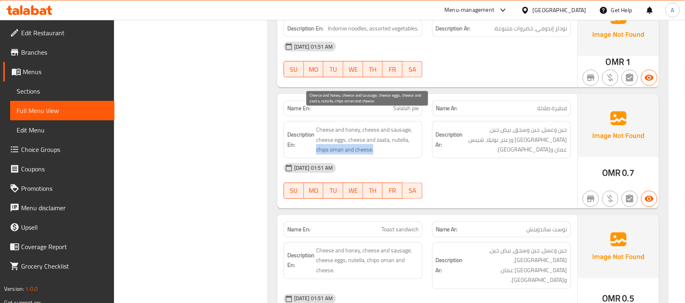
click at [374, 137] on span "Cheese and honey, cheese and sausage, cheese eggs, cheese and zaata, nutella, c…" at bounding box center [367, 140] width 103 height 30
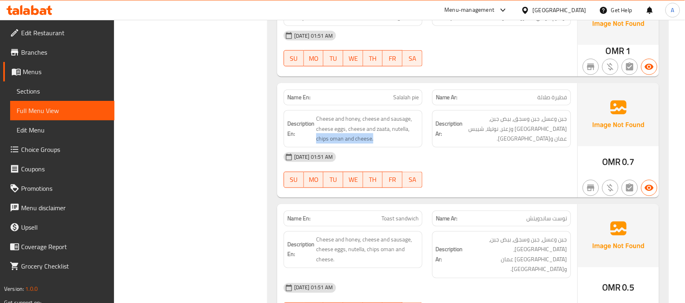
scroll to position [6604, 0]
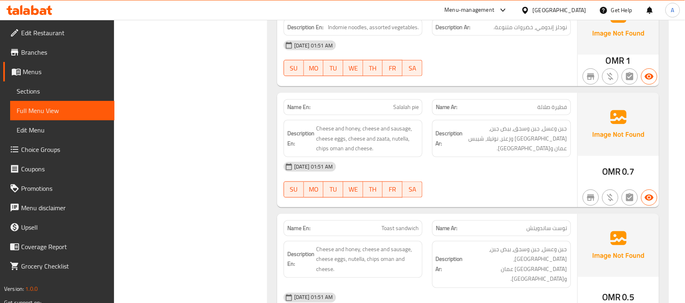
click at [405, 99] on div "Name En: Salalah pie" at bounding box center [352, 107] width 139 height 16
click at [405, 103] on span "Salalah pie" at bounding box center [406, 107] width 26 height 9
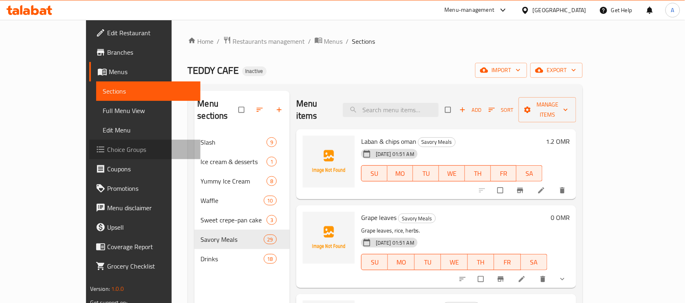
click at [89, 157] on link "Choice Groups" at bounding box center [144, 149] width 111 height 19
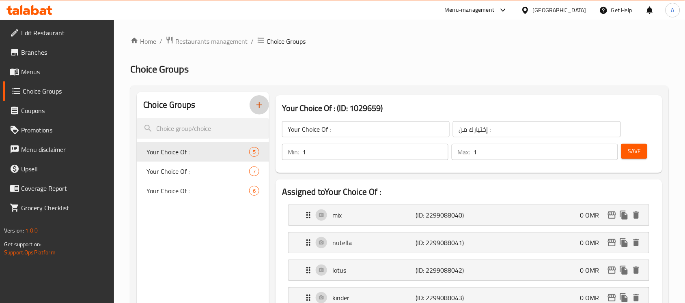
click at [264, 104] on icon "button" at bounding box center [259, 105] width 10 height 10
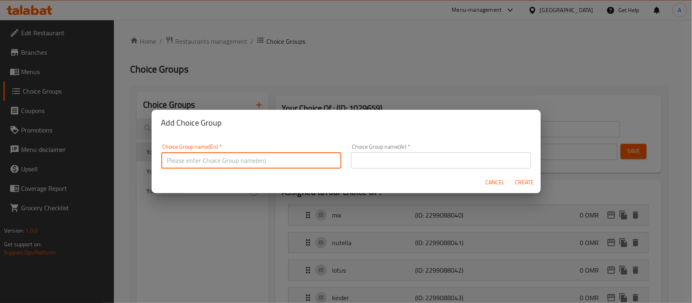
click at [228, 159] on input "text" at bounding box center [251, 160] width 180 height 16
type input "Your Choice OF :"
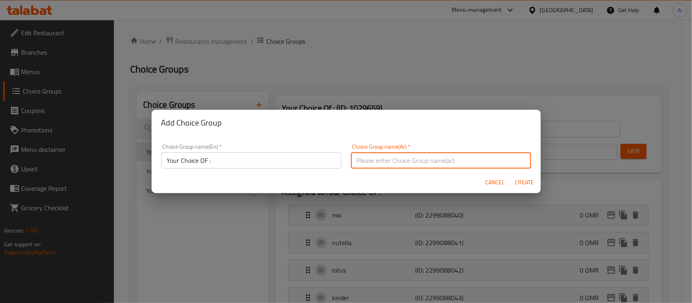
click at [386, 157] on input "text" at bounding box center [441, 160] width 180 height 16
type input "إختيارك من :"
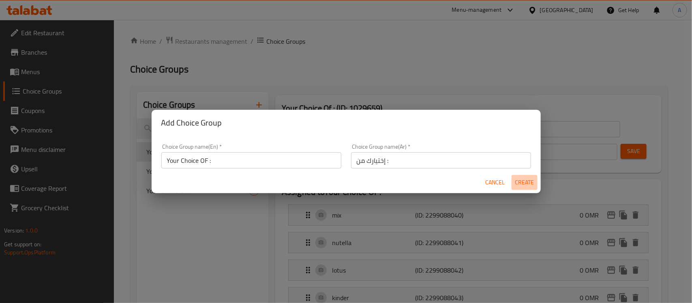
click at [528, 183] on span "Create" at bounding box center [524, 183] width 19 height 10
type input "Your Choice OF :"
type input "0"
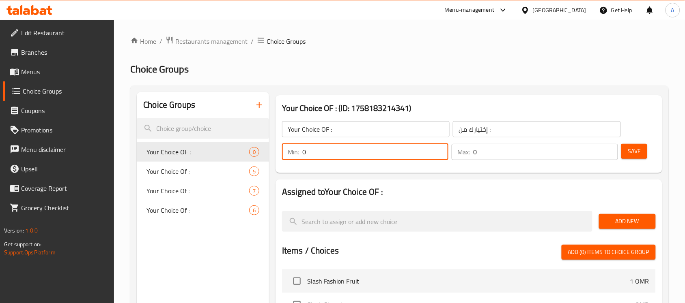
drag, startPoint x: 313, startPoint y: 153, endPoint x: 295, endPoint y: 153, distance: 18.3
click at [295, 153] on div "Min: 0 ​" at bounding box center [365, 152] width 166 height 16
type input "1"
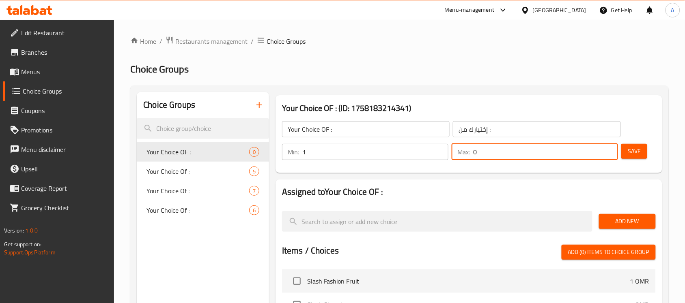
drag, startPoint x: 475, startPoint y: 152, endPoint x: 498, endPoint y: 148, distance: 23.0
click at [498, 148] on input "0" at bounding box center [545, 152] width 145 height 16
type input "1"
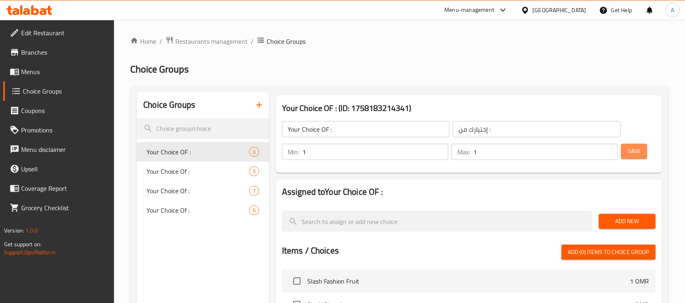
click at [635, 152] on span "Save" at bounding box center [633, 151] width 13 height 10
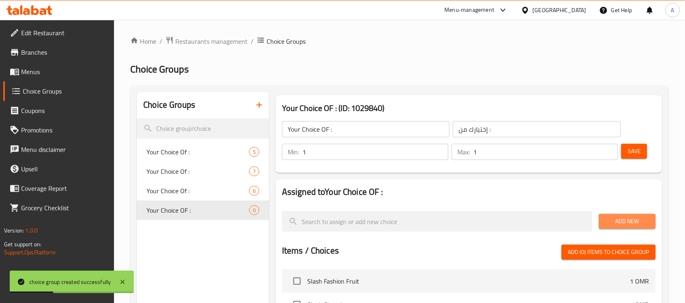
click at [632, 220] on span "Add New" at bounding box center [627, 222] width 44 height 10
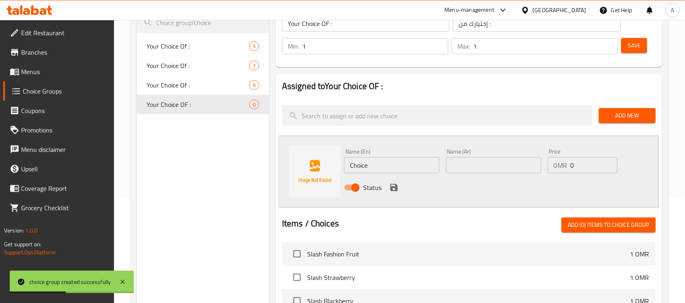
scroll to position [106, 0]
click at [389, 165] on input "Choice" at bounding box center [391, 165] width 95 height 16
paste input "En: Cheese and honey"
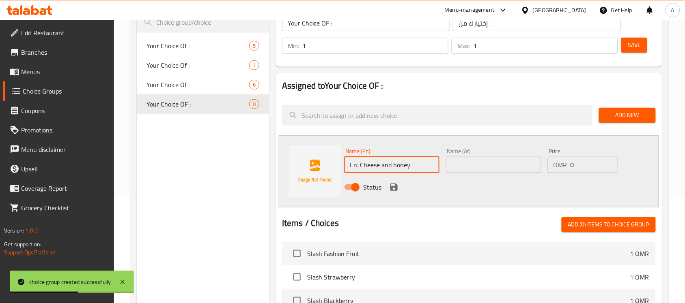
click at [389, 165] on input "En: Cheese and honey" at bounding box center [391, 165] width 95 height 16
click at [362, 167] on input "En: Cheese and honey" at bounding box center [391, 165] width 95 height 16
type input "Cheese and honey"
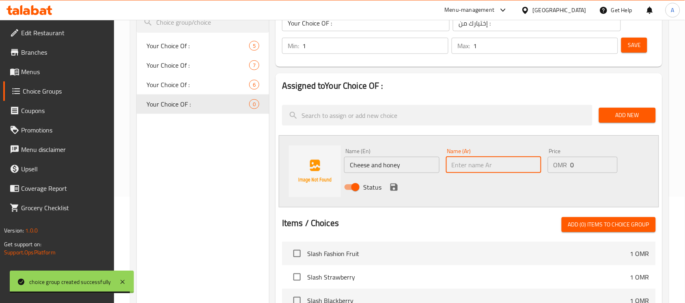
click at [511, 161] on input "text" at bounding box center [493, 165] width 95 height 16
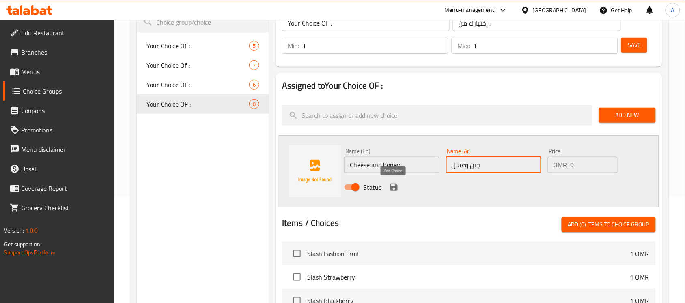
type input "جبن وعسل"
click at [392, 189] on icon "save" at bounding box center [393, 187] width 7 height 7
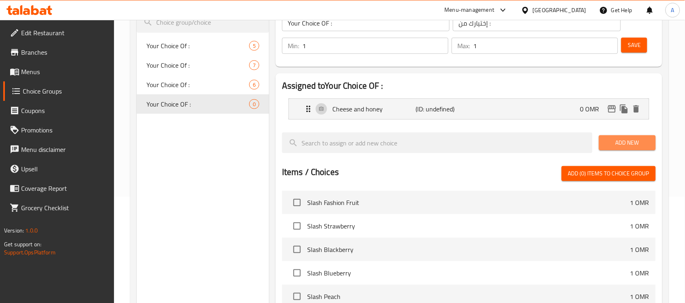
click at [626, 143] on span "Add New" at bounding box center [627, 143] width 44 height 10
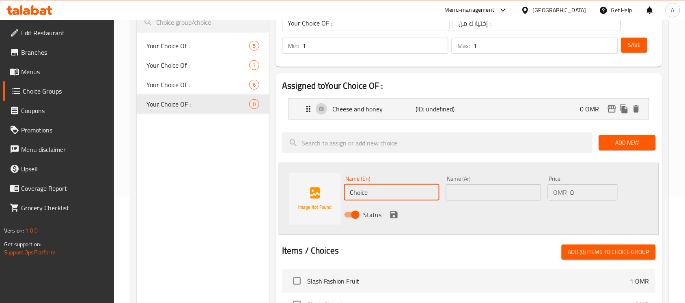
click at [389, 196] on input "Choice" at bounding box center [391, 193] width 95 height 16
paste input "cheese and sausag"
type input "cheese and sausage"
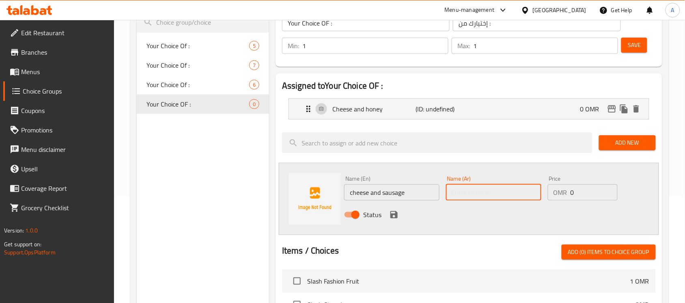
click at [490, 198] on input "text" at bounding box center [493, 193] width 95 height 16
type input "جبن وسجق"
click at [388, 214] on button "save" at bounding box center [394, 215] width 12 height 12
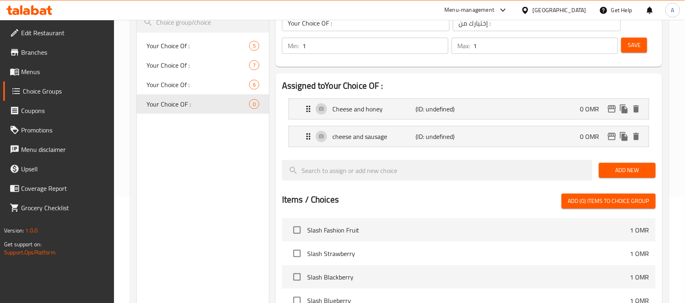
click at [635, 162] on div "Add New" at bounding box center [626, 170] width 63 height 27
click at [631, 169] on span "Add New" at bounding box center [627, 170] width 44 height 10
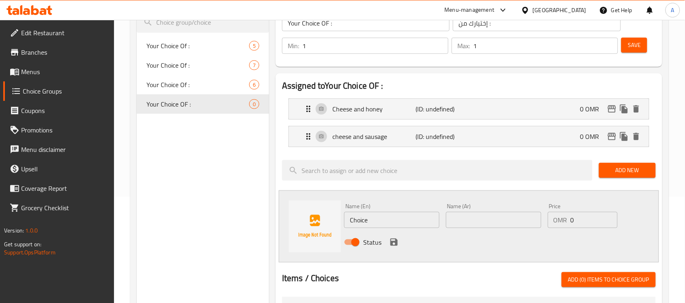
click at [395, 229] on div "Name (En) Choice Name (En)" at bounding box center [392, 215] width 102 height 31
click at [385, 219] on input "Choice" at bounding box center [391, 220] width 95 height 16
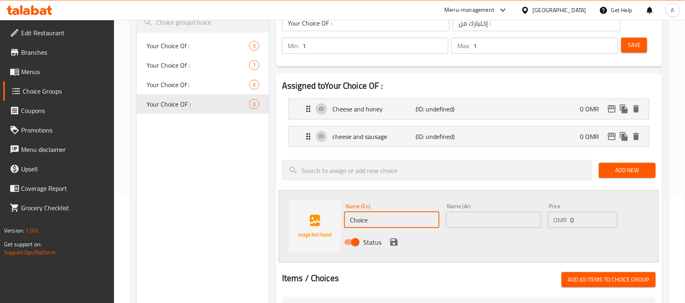
paste input "cheese eggs"
type input "cheese eggs"
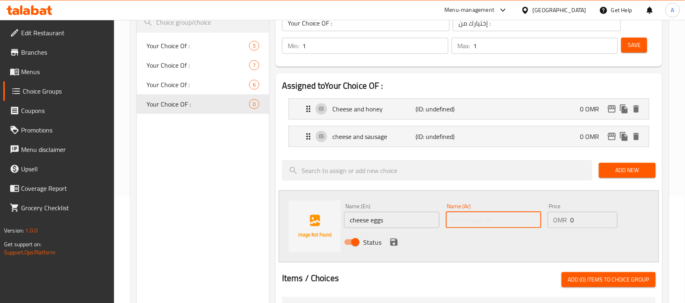
click at [472, 214] on input "text" at bounding box center [493, 220] width 95 height 16
type input "بيض وجبن"
click at [392, 242] on icon "save" at bounding box center [393, 242] width 7 height 7
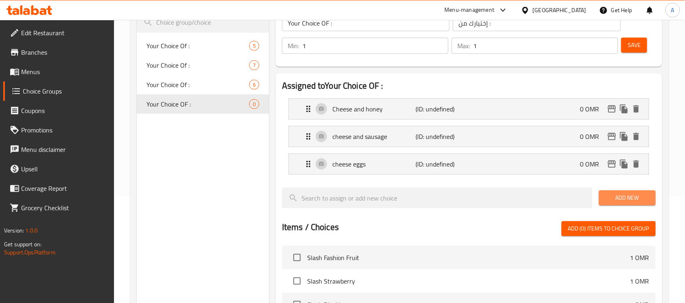
click at [625, 203] on span "Add New" at bounding box center [627, 198] width 44 height 10
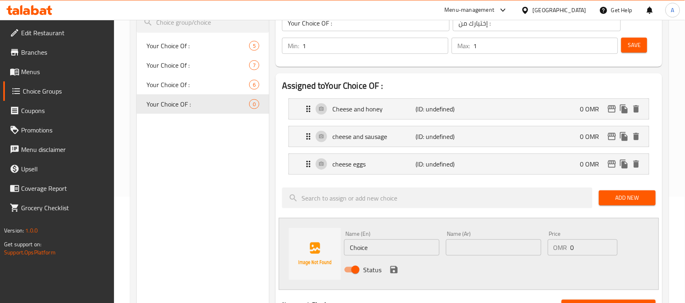
click at [365, 240] on input "Choice" at bounding box center [391, 248] width 95 height 16
paste input "cheese and zaata"
type input "cheese and zaatar"
click at [483, 251] on input "text" at bounding box center [493, 248] width 95 height 16
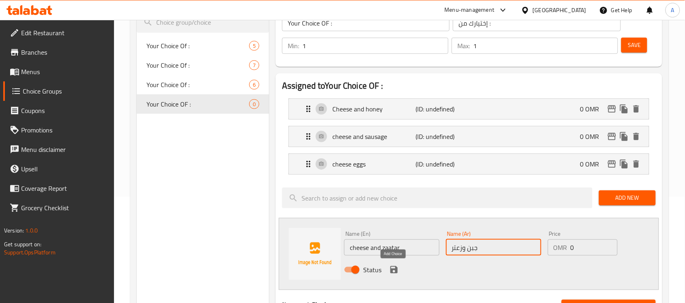
type input "جبن وزعتر"
click at [394, 270] on icon "save" at bounding box center [393, 269] width 7 height 7
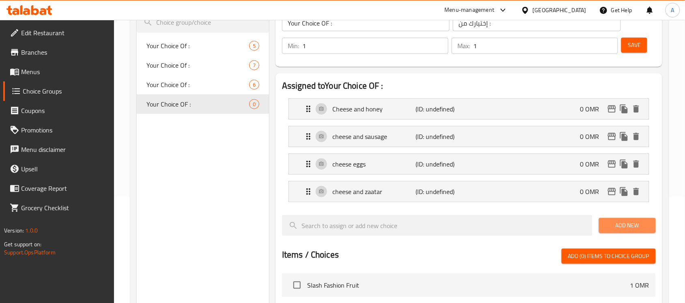
click at [618, 221] on span "Add New" at bounding box center [627, 226] width 44 height 10
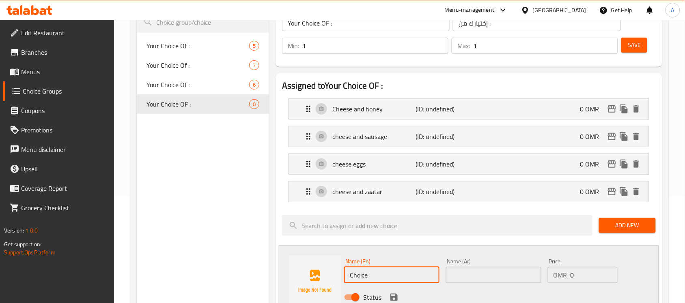
click at [373, 276] on input "Choice" at bounding box center [391, 275] width 95 height 16
paste input "nutella"
click at [373, 276] on input "Choice" at bounding box center [391, 275] width 95 height 16
type input "nutella"
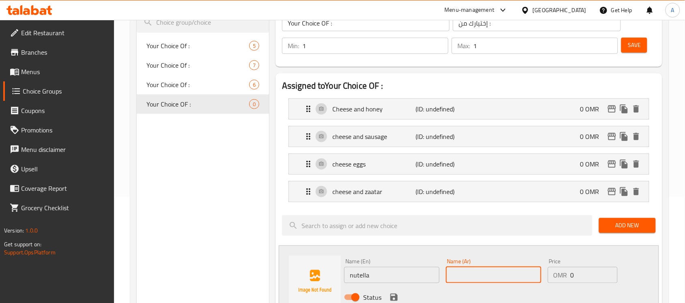
click at [493, 273] on input "text" at bounding box center [493, 275] width 95 height 16
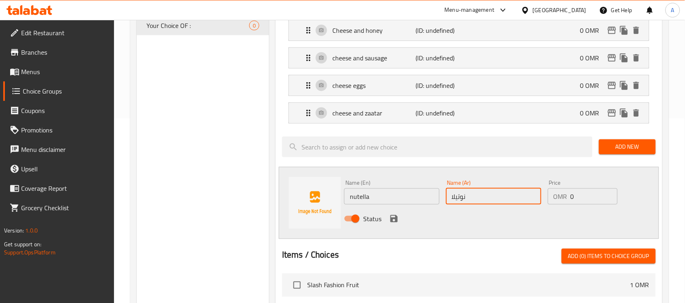
scroll to position [185, 0]
type input "نوتيلا"
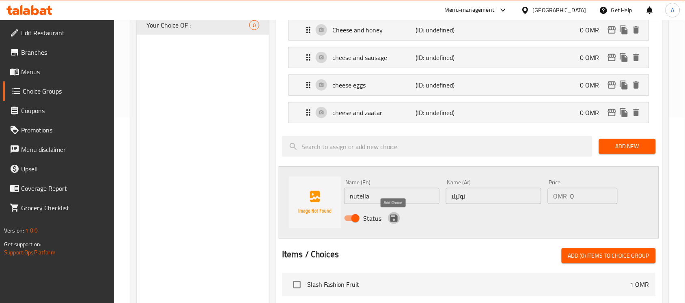
click at [393, 217] on icon "save" at bounding box center [394, 219] width 10 height 10
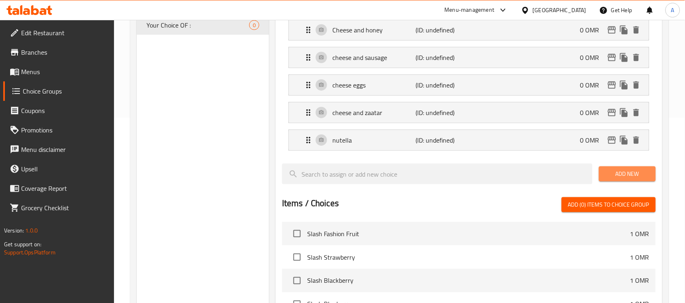
click at [613, 175] on span "Add New" at bounding box center [627, 174] width 44 height 10
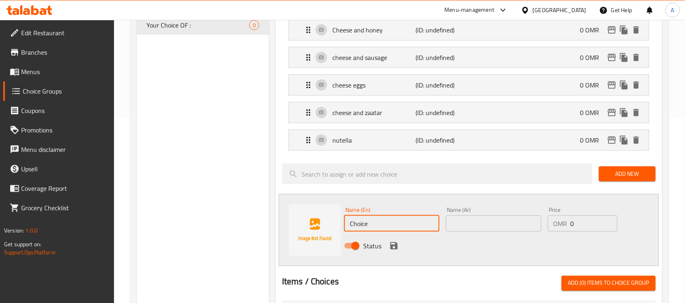
click at [378, 222] on input "Choice" at bounding box center [391, 224] width 95 height 16
paste input "chips oman and cheese."
type input "chips oman and cheese."
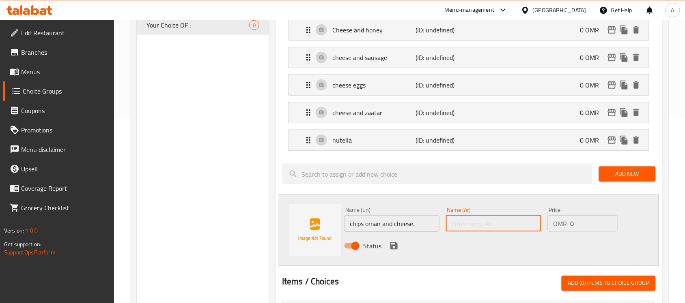
click at [520, 223] on input "text" at bounding box center [493, 224] width 95 height 16
type input "شيبس عمان و[GEOGRAPHIC_DATA]"
click at [392, 249] on icon "save" at bounding box center [393, 246] width 7 height 7
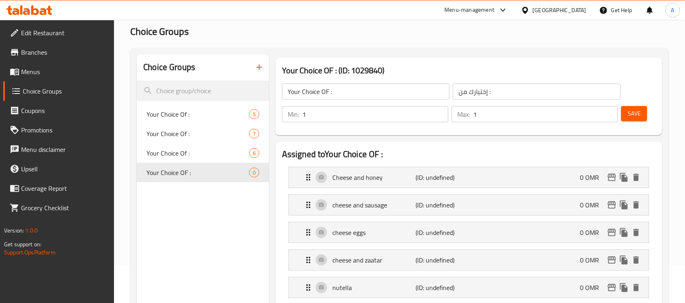
scroll to position [37, 0]
click at [629, 116] on span "Save" at bounding box center [633, 115] width 13 height 10
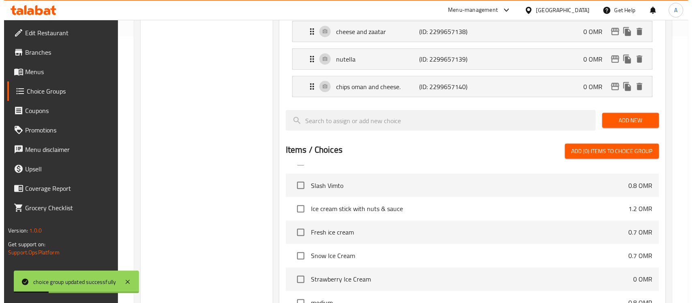
scroll to position [395, 0]
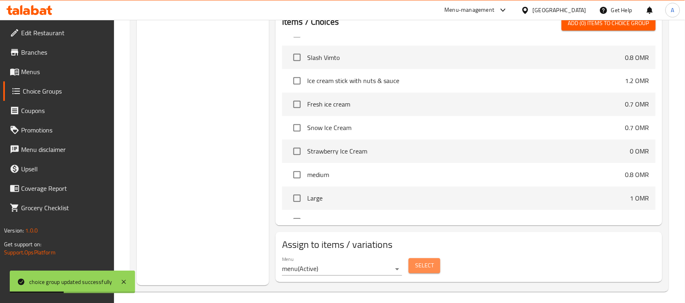
click at [427, 265] on span "Select" at bounding box center [424, 266] width 19 height 10
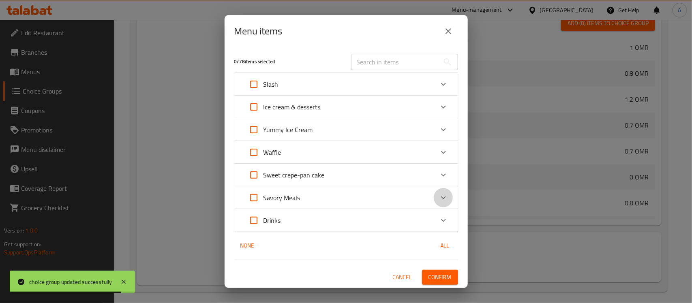
click at [445, 195] on icon "Expand" at bounding box center [444, 198] width 10 height 10
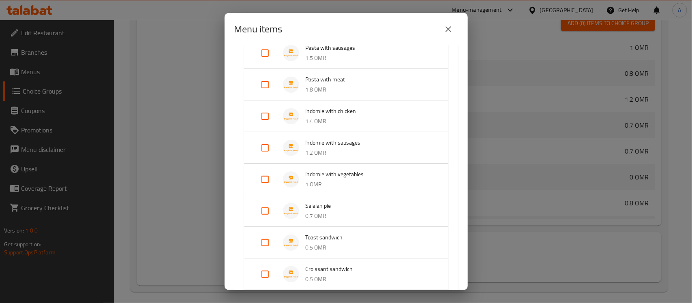
scroll to position [629, 0]
click at [262, 211] on input "Expand" at bounding box center [265, 210] width 19 height 19
checkbox input "true"
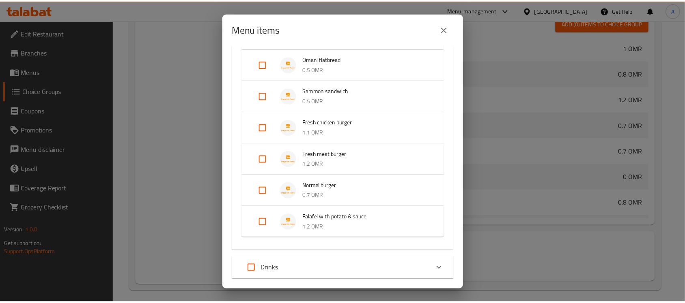
scroll to position [960, 0]
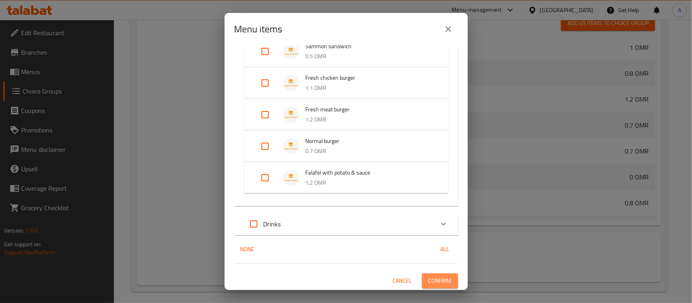
click at [440, 285] on span "Confirm" at bounding box center [440, 281] width 23 height 10
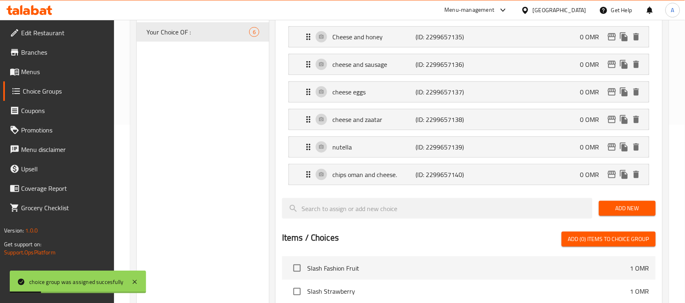
scroll to position [0, 0]
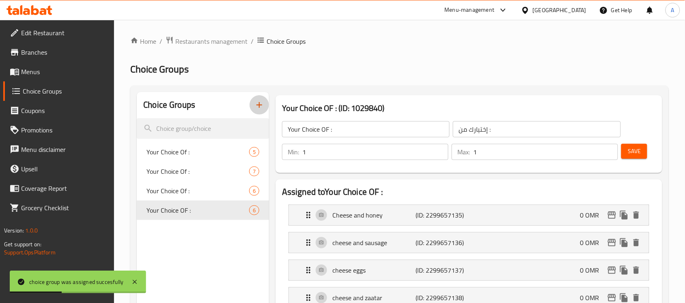
click at [252, 106] on button "button" at bounding box center [258, 104] width 19 height 19
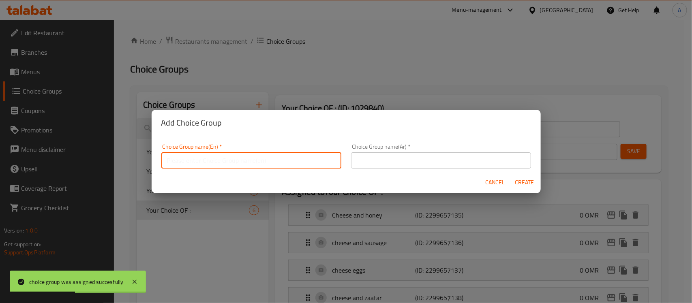
click at [273, 158] on input "text" at bounding box center [251, 160] width 180 height 16
type input "Your Choice Of:"
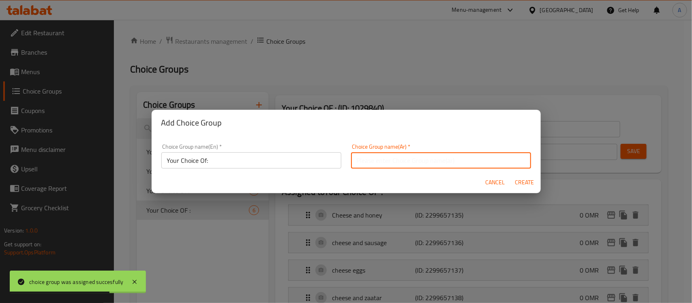
click at [397, 155] on input "text" at bounding box center [441, 160] width 180 height 16
type input "إختيارك من :"
click at [530, 181] on span "Create" at bounding box center [524, 183] width 19 height 10
type input "Your Choice Of:"
type input "0"
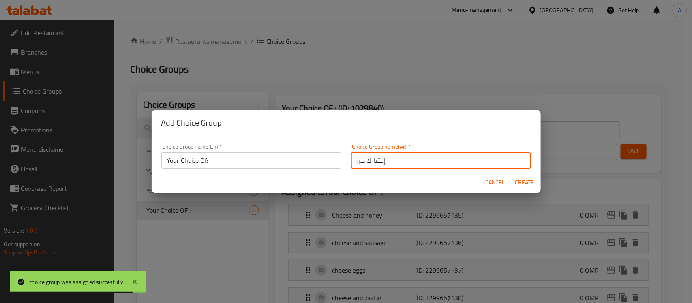
type input "0"
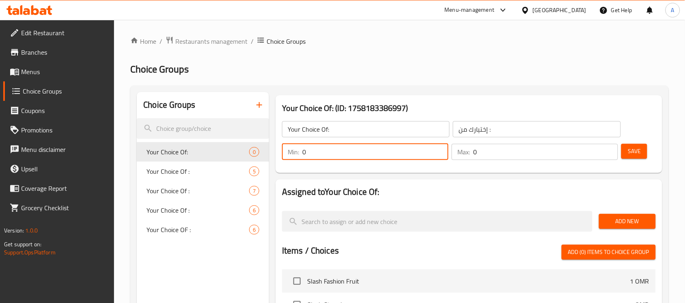
drag, startPoint x: 309, startPoint y: 154, endPoint x: 301, endPoint y: 154, distance: 7.7
click at [301, 154] on div "Min: 0 ​" at bounding box center [365, 152] width 166 height 16
type input "1"
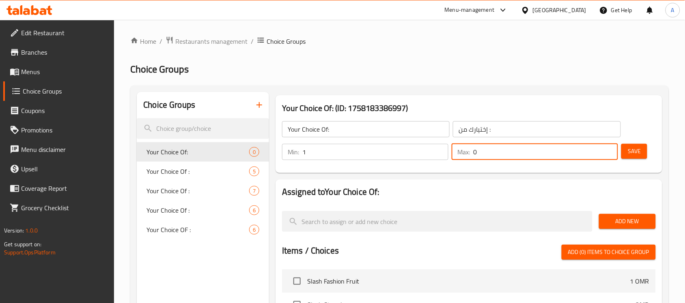
drag, startPoint x: 479, startPoint y: 155, endPoint x: 474, endPoint y: 155, distance: 4.9
click at [474, 155] on input "0" at bounding box center [545, 152] width 145 height 16
type input "1"
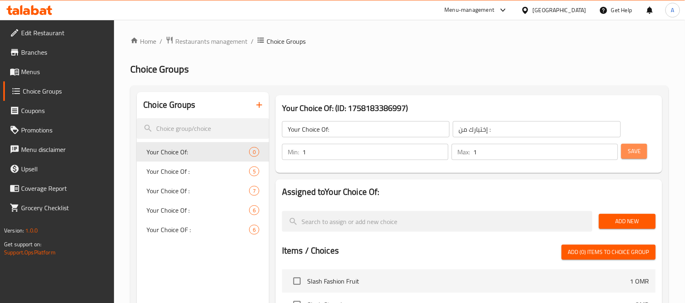
click at [634, 155] on span "Save" at bounding box center [633, 151] width 13 height 10
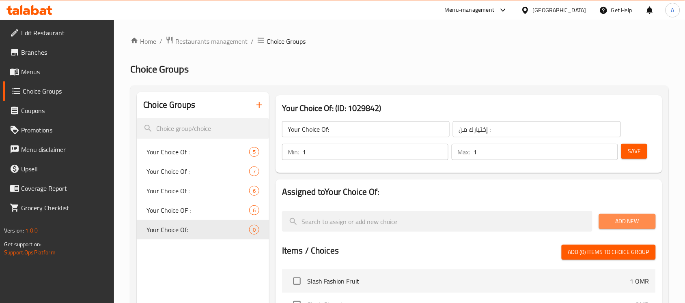
click at [618, 225] on span "Add New" at bounding box center [627, 222] width 44 height 10
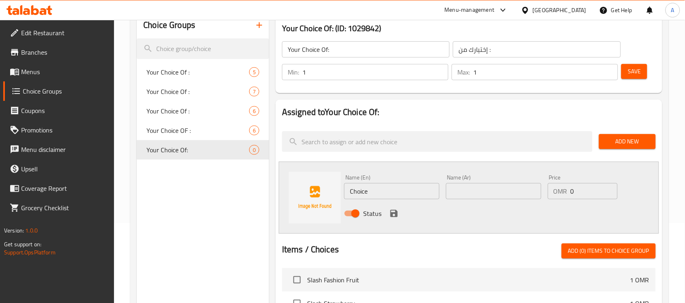
scroll to position [80, 0]
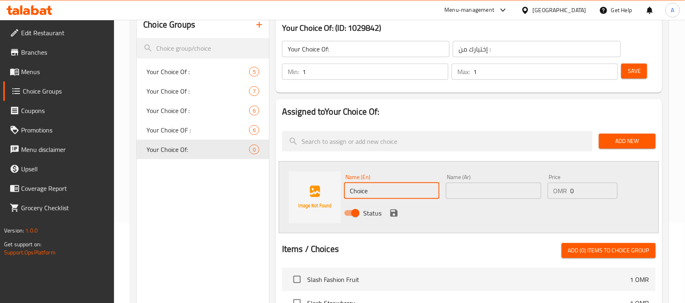
click at [376, 198] on input "Choice" at bounding box center [391, 191] width 95 height 16
paste input "Kinder"
type input "Kinder"
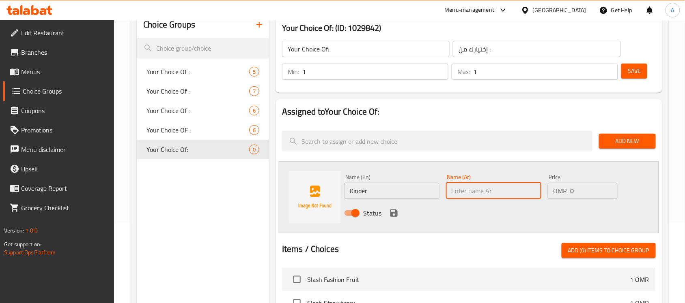
click at [484, 197] on input "text" at bounding box center [493, 191] width 95 height 16
type input "كيندر"
click at [393, 214] on icon "save" at bounding box center [394, 213] width 10 height 10
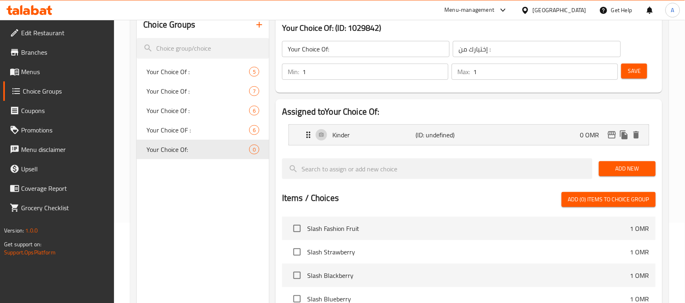
click at [609, 167] on span "Add New" at bounding box center [627, 169] width 44 height 10
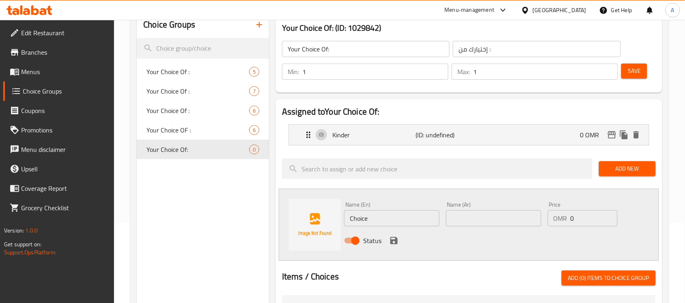
click at [360, 223] on input "Choice" at bounding box center [391, 218] width 95 height 16
type input "lotus"
click at [479, 224] on input "text" at bounding box center [493, 218] width 95 height 16
type input "لوتس"
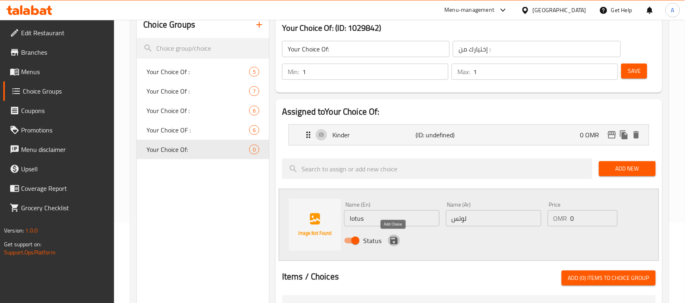
click at [389, 242] on icon "save" at bounding box center [394, 241] width 10 height 10
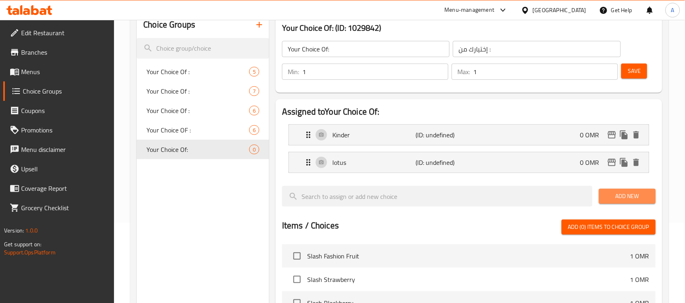
click at [620, 195] on span "Add New" at bounding box center [627, 196] width 44 height 10
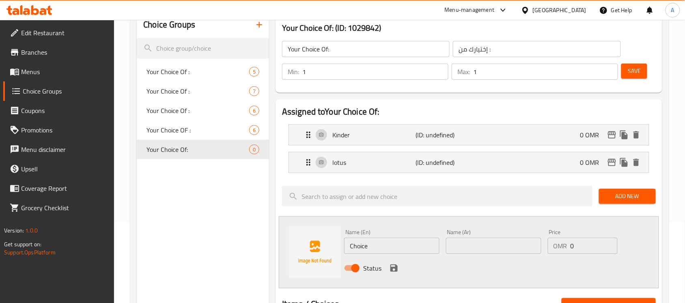
click at [400, 246] on input "Choice" at bounding box center [391, 246] width 95 height 16
type input "pistachio"
click at [495, 250] on input "text" at bounding box center [493, 246] width 95 height 16
type input "فستق"
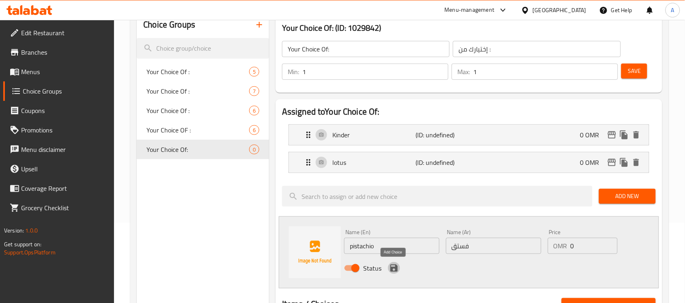
click at [392, 269] on icon "save" at bounding box center [393, 268] width 7 height 7
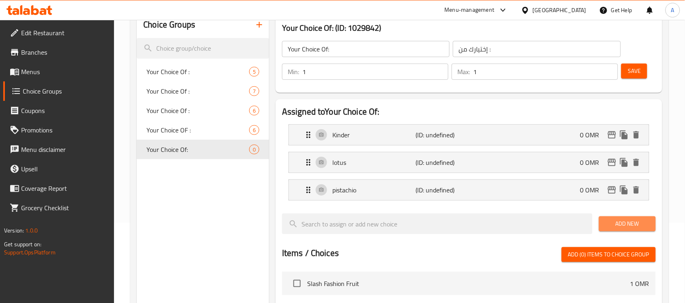
click at [629, 221] on span "Add New" at bounding box center [627, 224] width 44 height 10
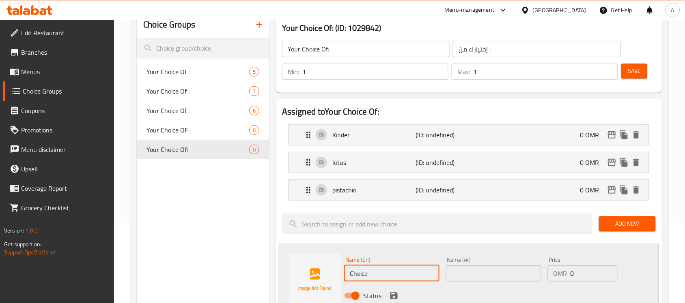
click at [379, 266] on input "Choice" at bounding box center [391, 274] width 95 height 16
paste input "nutella"
type input "nutella"
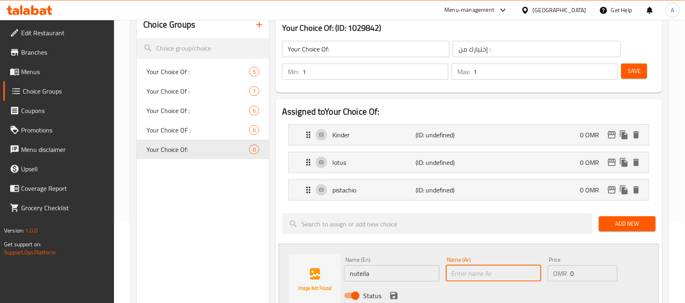
paste input "نوتيلا"
click at [459, 274] on input "نوتيلا" at bounding box center [493, 274] width 95 height 16
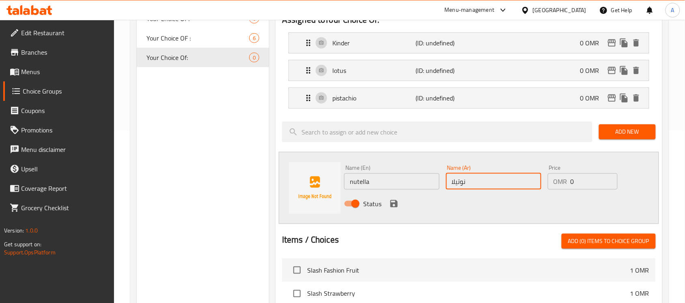
scroll to position [173, 0]
type input "نوتيلا"
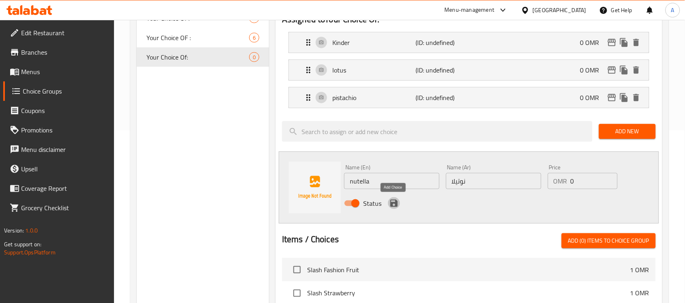
click at [396, 208] on icon "save" at bounding box center [394, 204] width 10 height 10
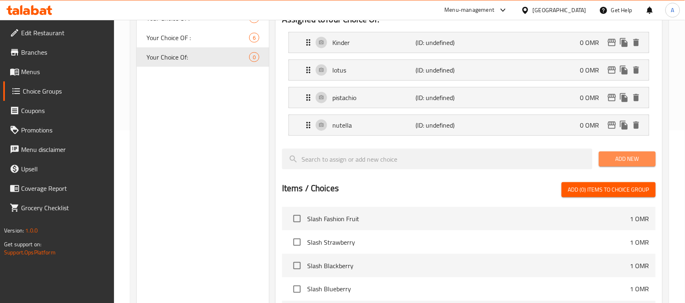
click at [624, 153] on button "Add New" at bounding box center [627, 159] width 57 height 15
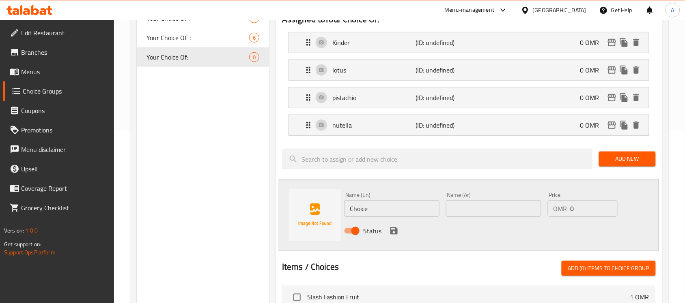
click at [400, 213] on input "Choice" at bounding box center [391, 209] width 95 height 16
type input "mix"
click at [466, 212] on input "text" at bounding box center [493, 209] width 95 height 16
type input "ميكس"
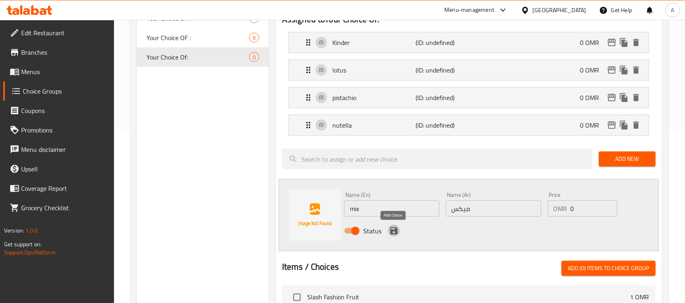
click at [393, 232] on icon "save" at bounding box center [394, 231] width 10 height 10
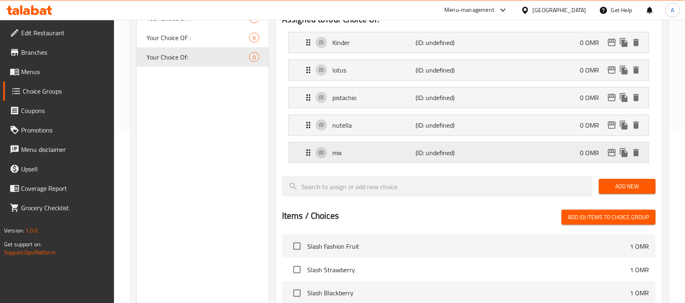
click at [354, 152] on p "mix" at bounding box center [373, 153] width 83 height 10
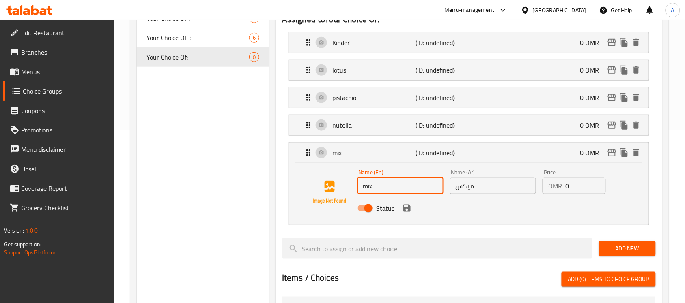
click at [387, 189] on input "mix" at bounding box center [400, 186] width 86 height 16
paste input "sauce"
type input "mix sauce"
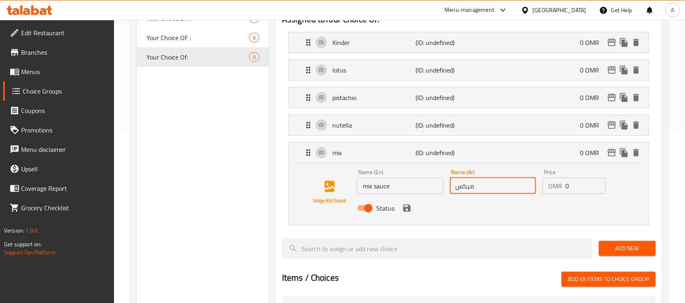
click at [520, 186] on input "ميكس" at bounding box center [493, 186] width 86 height 16
click at [405, 213] on icon "save" at bounding box center [407, 209] width 10 height 10
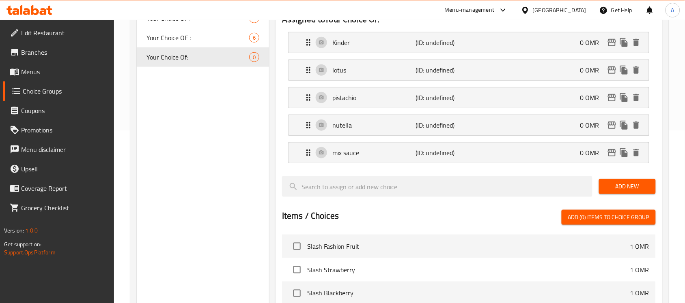
type input "ميكس صوص"
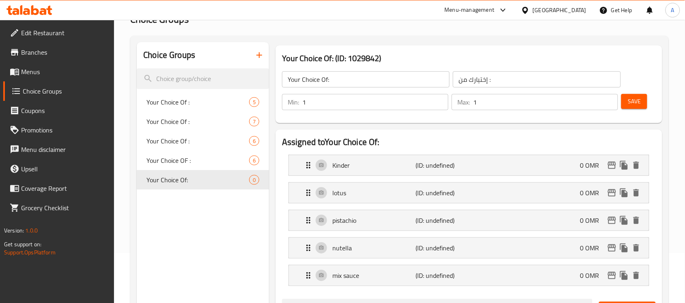
scroll to position [49, 0]
click at [642, 100] on button "Save" at bounding box center [634, 102] width 26 height 15
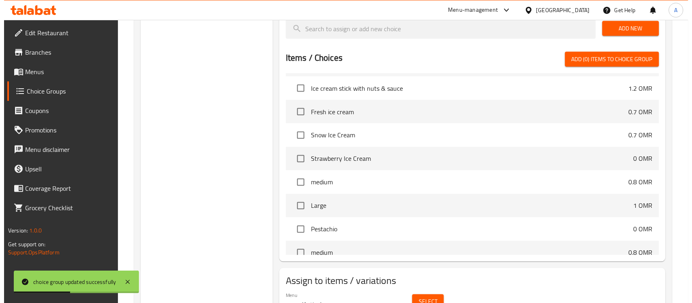
scroll to position [167, 0]
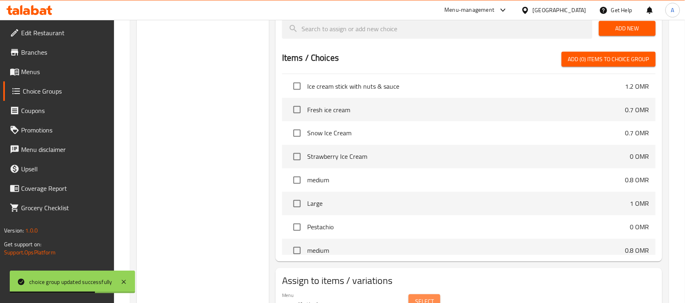
click at [428, 300] on span "Select" at bounding box center [424, 302] width 19 height 10
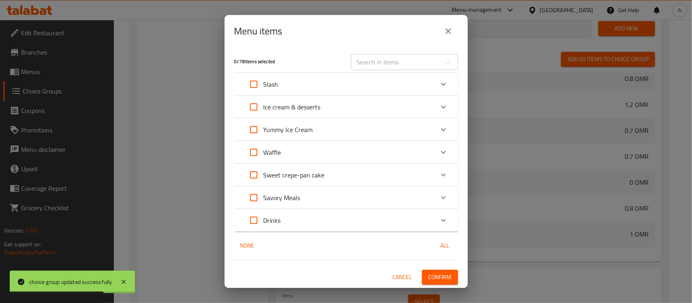
scroll to position [181, 0]
click at [438, 155] on div "Expand" at bounding box center [443, 152] width 19 height 19
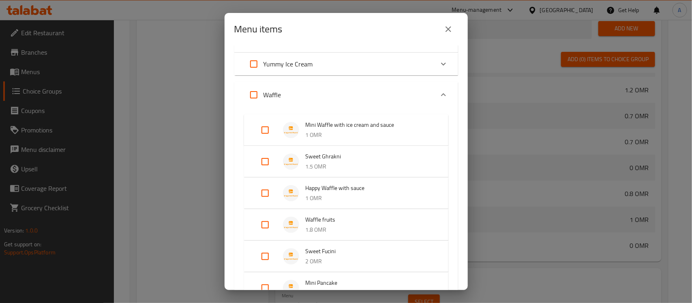
scroll to position [118, 0]
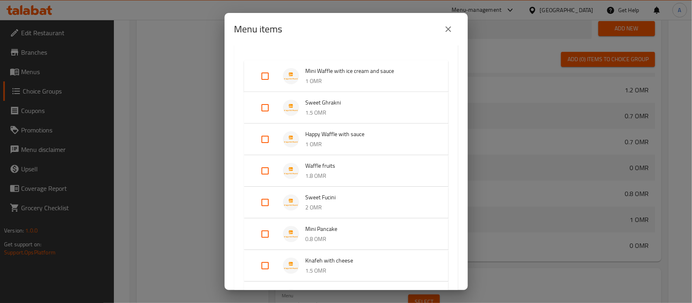
click at [267, 200] on input "Expand" at bounding box center [265, 202] width 19 height 19
checkbox input "true"
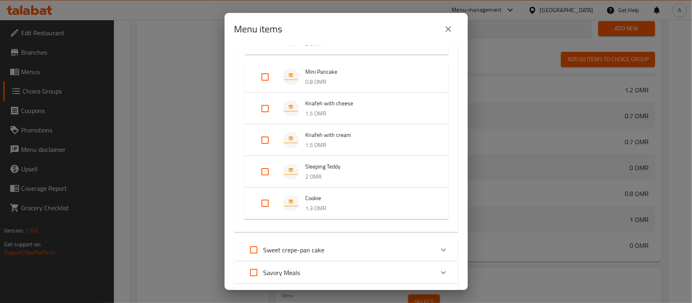
scroll to position [360, 0]
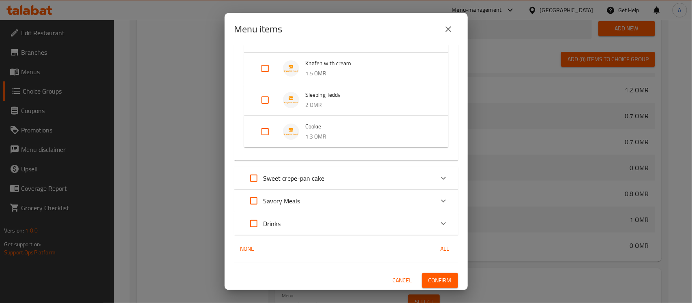
click at [440, 277] on span "Confirm" at bounding box center [440, 281] width 23 height 10
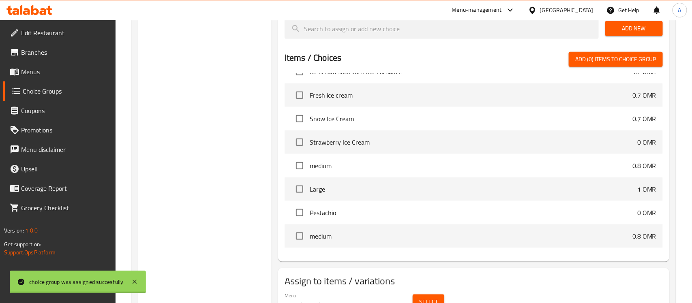
scroll to position [167, 0]
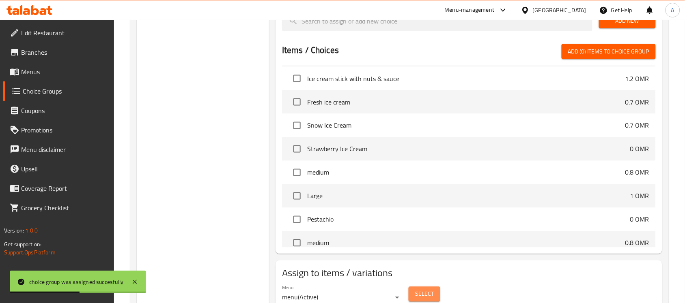
click at [421, 293] on span "Select" at bounding box center [424, 295] width 19 height 10
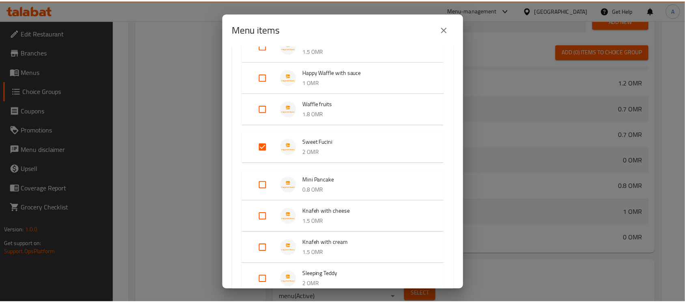
scroll to position [360, 0]
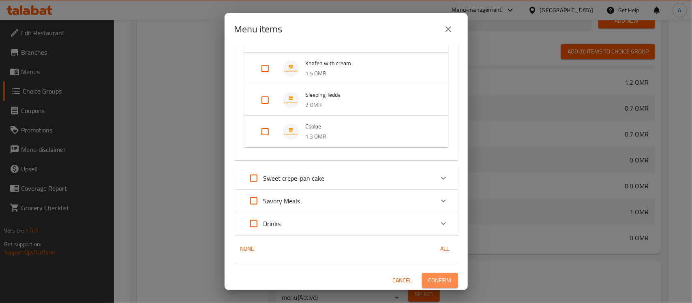
click at [429, 280] on span "Confirm" at bounding box center [440, 281] width 23 height 10
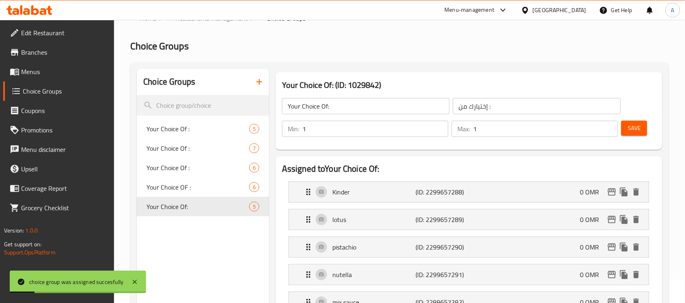
scroll to position [0, 0]
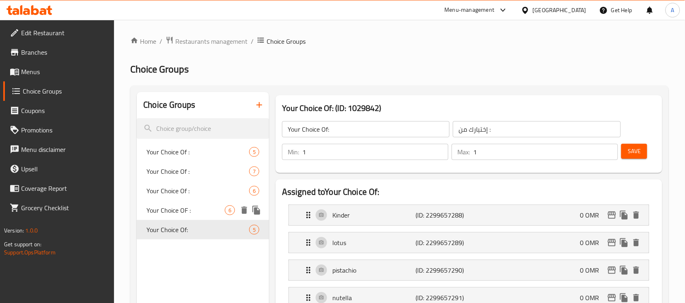
click at [200, 207] on span "Your Choice OF :" at bounding box center [185, 211] width 78 height 10
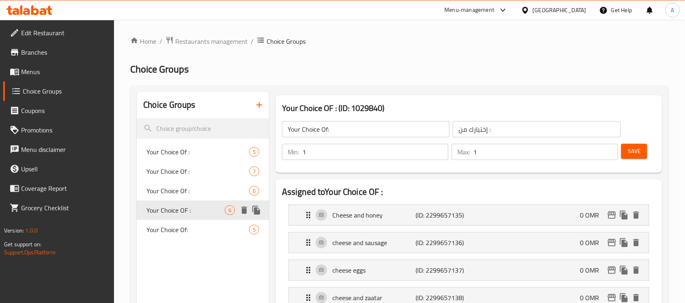
type input "Your Choice OF :"
click at [259, 212] on icon "duplicate" at bounding box center [256, 210] width 8 height 9
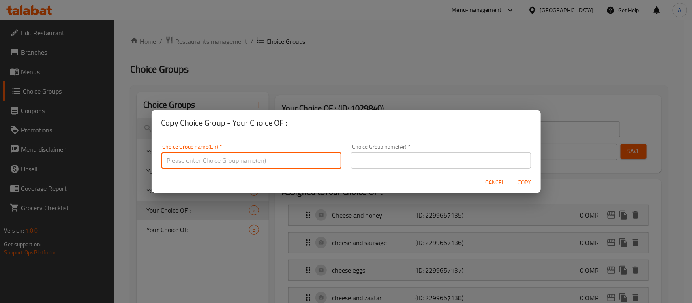
click at [249, 161] on input "text" at bounding box center [251, 160] width 180 height 16
type input "Your Choice Of :"
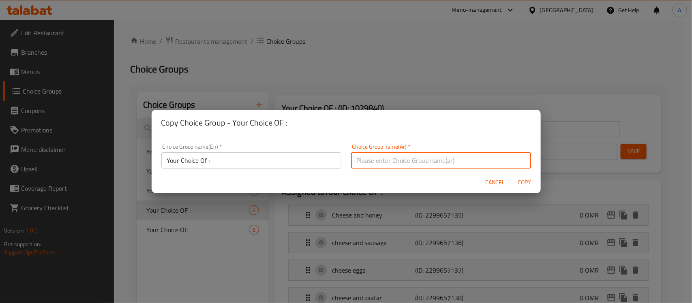
click at [369, 157] on input "text" at bounding box center [441, 160] width 180 height 16
type input "إختيارك من :"
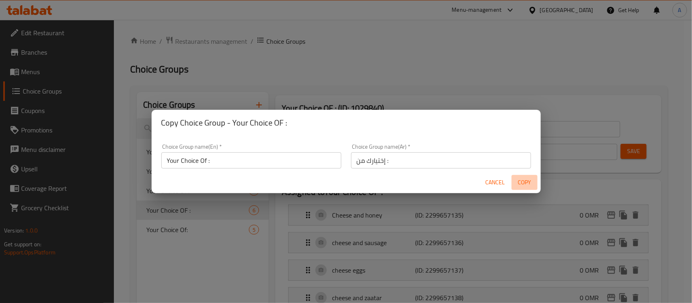
click at [524, 176] on button "Copy" at bounding box center [525, 182] width 26 height 15
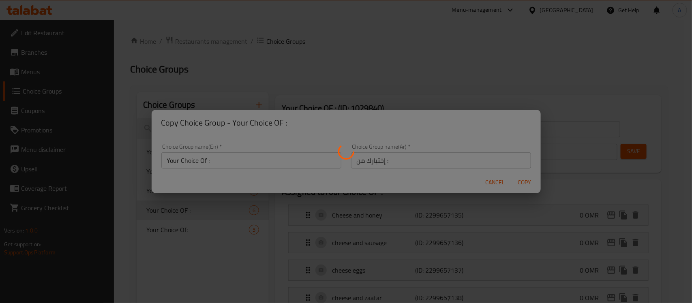
type input "Your Choice Of :"
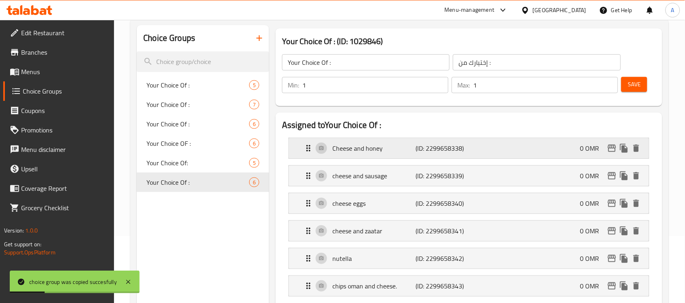
scroll to position [69, 0]
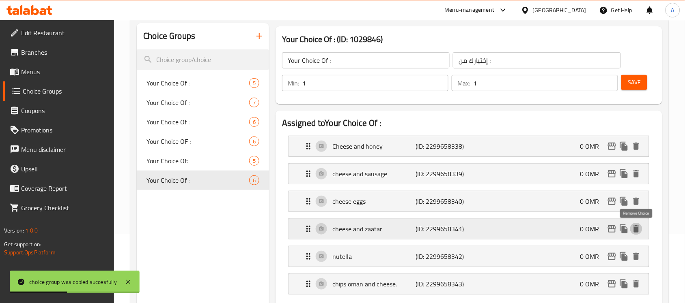
click at [638, 230] on icon "delete" at bounding box center [636, 228] width 6 height 7
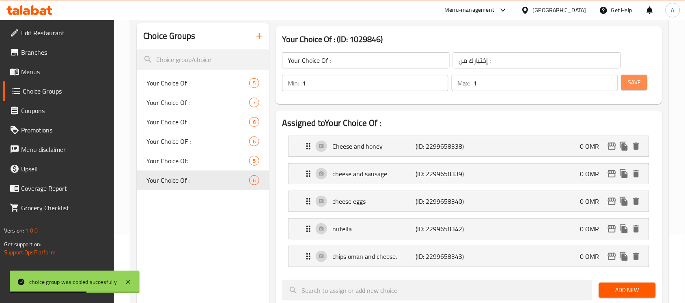
click at [639, 80] on span "Save" at bounding box center [633, 82] width 13 height 10
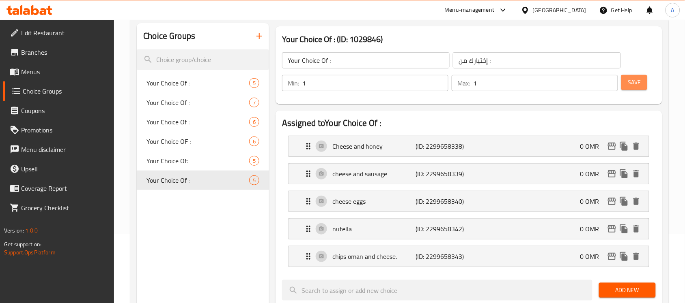
click at [625, 86] on button "Save" at bounding box center [634, 82] width 26 height 15
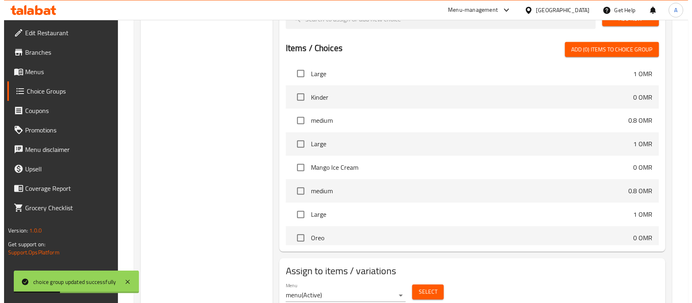
scroll to position [370, 0]
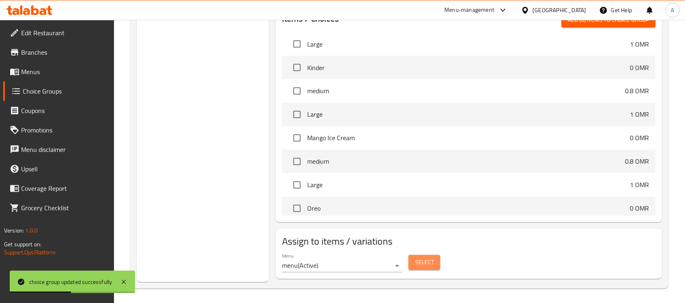
click at [434, 264] on button "Select" at bounding box center [424, 263] width 32 height 15
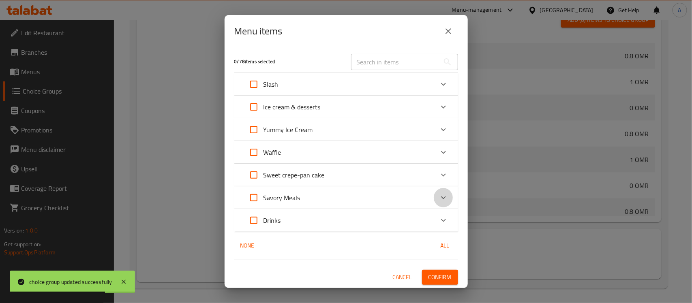
click at [440, 198] on icon "Expand" at bounding box center [444, 198] width 10 height 10
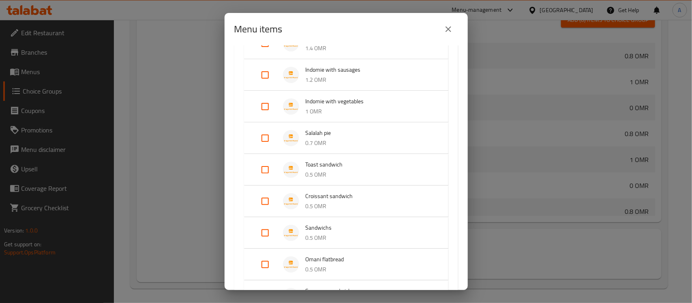
scroll to position [702, 0]
click at [268, 168] on input "Expand" at bounding box center [265, 169] width 19 height 19
checkbox input "true"
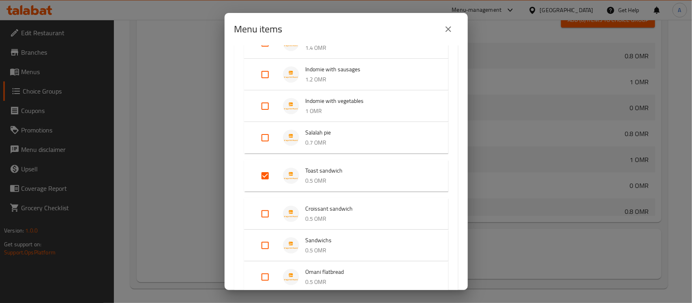
click at [266, 212] on input "Expand" at bounding box center [265, 213] width 19 height 19
checkbox input "true"
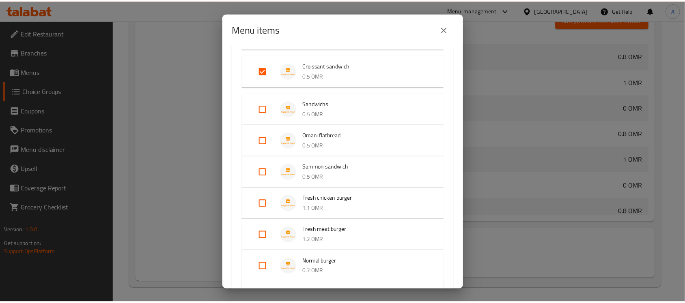
scroll to position [966, 0]
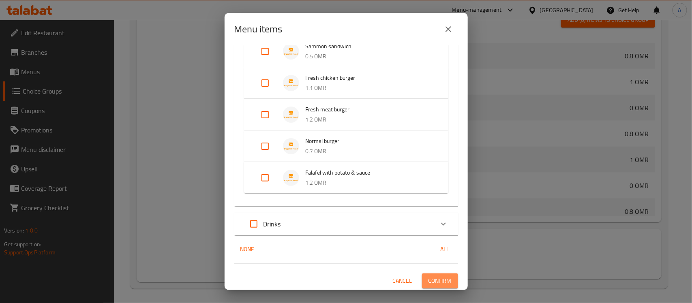
click at [434, 278] on span "Confirm" at bounding box center [440, 281] width 23 height 10
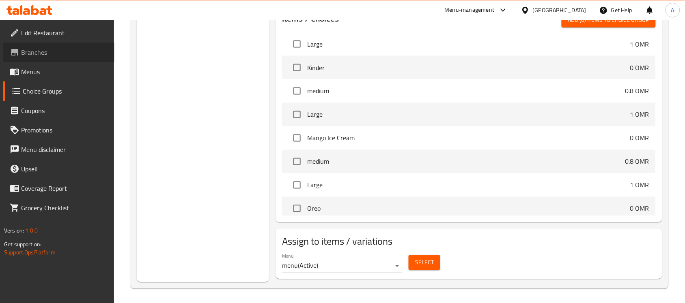
click at [61, 46] on link "Branches" at bounding box center [58, 52] width 111 height 19
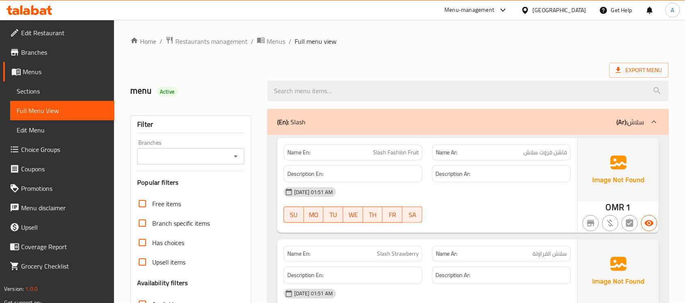
scroll to position [175, 0]
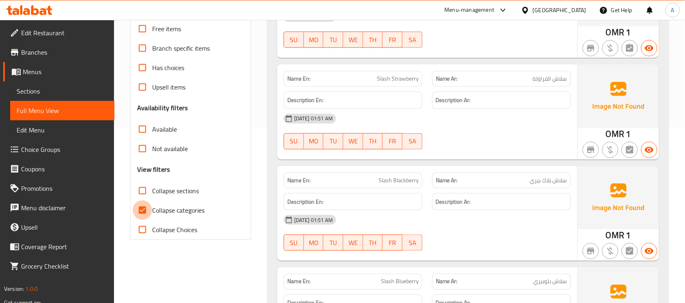
click at [144, 210] on input "Collapse categories" at bounding box center [142, 210] width 19 height 19
checkbox input "false"
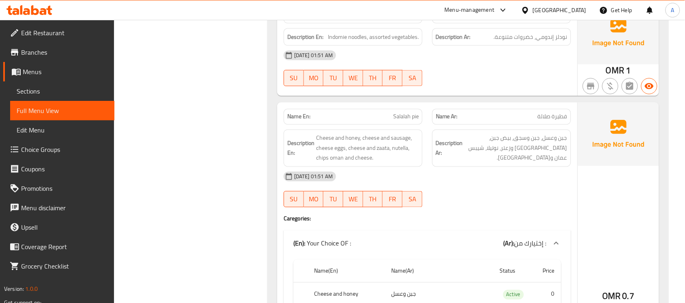
scroll to position [7646, 0]
click at [404, 116] on span "Salalah pie" at bounding box center [406, 118] width 26 height 9
copy span "Salalah pie"
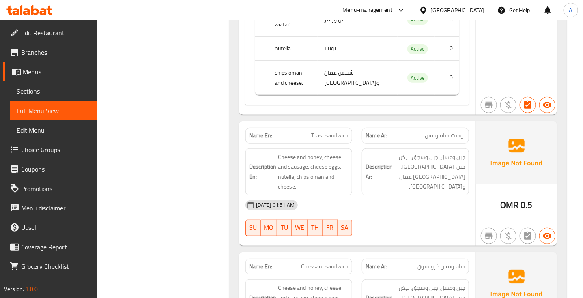
scroll to position [8234, 0]
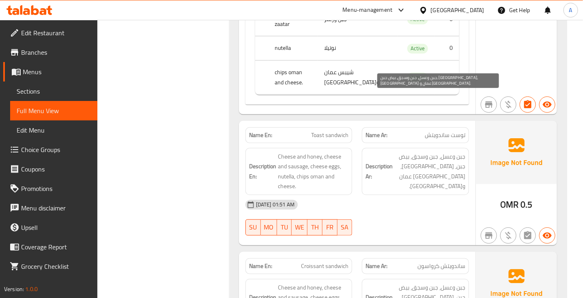
click at [434, 152] on span "جبن وعسل، جبن وسجق، بيض جبن، [GEOGRAPHIC_DATA]، [GEOGRAPHIC_DATA] عمان و[GEOGRA…" at bounding box center [429, 172] width 71 height 40
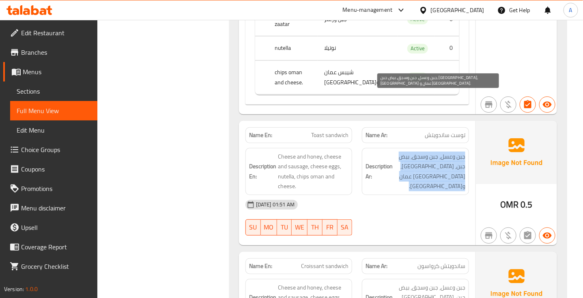
click at [434, 152] on span "جبن وعسل، جبن وسجق، بيض جبن، [GEOGRAPHIC_DATA]، [GEOGRAPHIC_DATA] عمان و[GEOGRA…" at bounding box center [429, 172] width 71 height 40
copy div "جبن وعسل، جبن وسجق، بيض جبن، [GEOGRAPHIC_DATA]، [GEOGRAPHIC_DATA] عمان و[GEOGRA…"
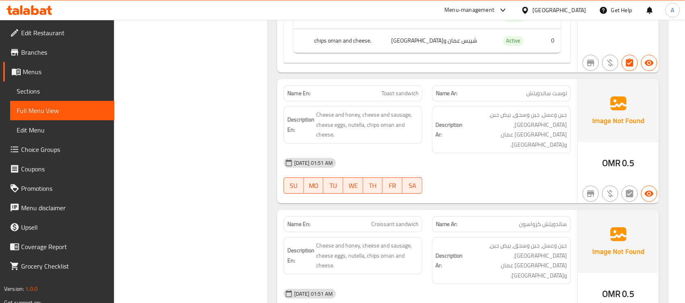
scroll to position [8021, 0]
click at [397, 99] on span "Toast sandwich" at bounding box center [399, 94] width 37 height 9
copy span "Toast sandwich"
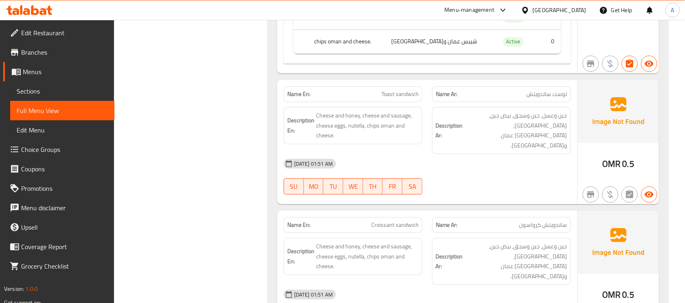
click at [397, 222] on span "Croissant sandwich" at bounding box center [394, 225] width 47 height 9
copy span "Croissant sandwich"
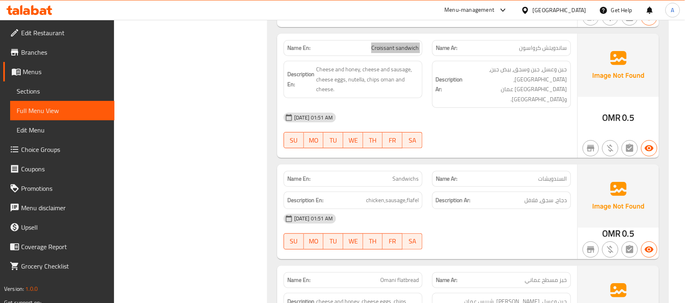
scroll to position [8200, 0]
click at [402, 39] on div "Name En: Croissant sandwich" at bounding box center [352, 47] width 139 height 16
click at [399, 43] on span "Croissant sandwich" at bounding box center [394, 47] width 47 height 9
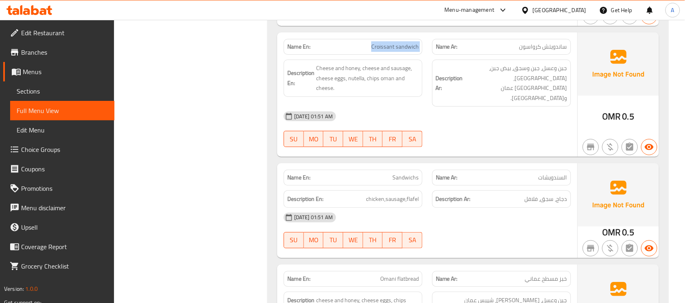
click at [399, 43] on span "Croissant sandwich" at bounding box center [394, 47] width 47 height 9
copy span "Croissant sandwich"
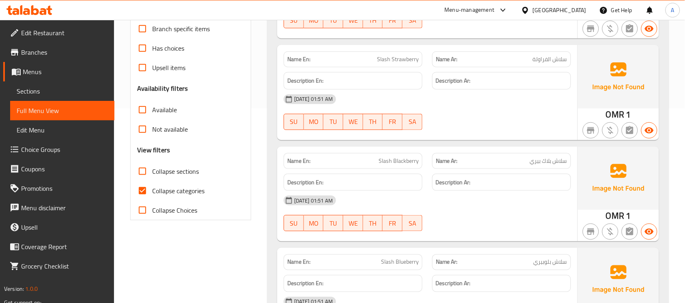
scroll to position [218, 0]
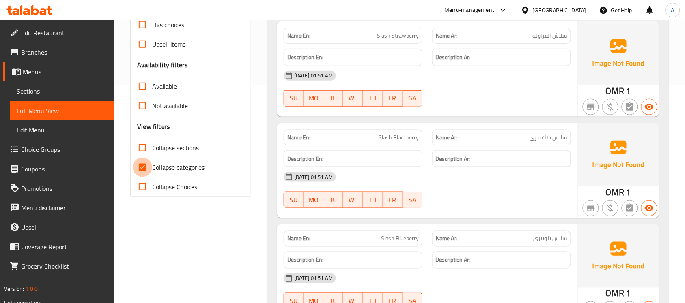
click at [138, 167] on input "Collapse categories" at bounding box center [142, 167] width 19 height 19
checkbox input "false"
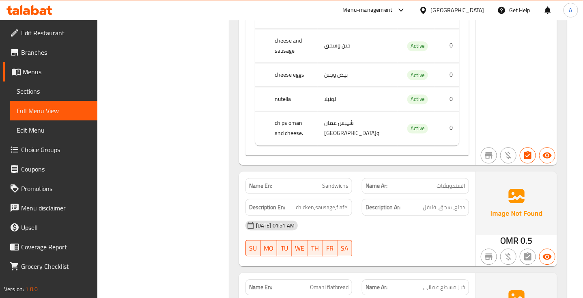
scroll to position [8917, 0]
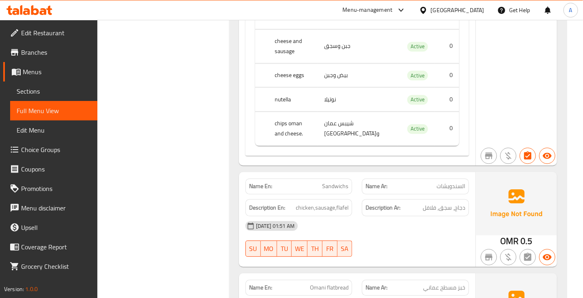
click at [338, 182] on span "Sandwichs" at bounding box center [335, 186] width 26 height 9
copy span "Sandwichs"
click at [335, 280] on div "Name En: Omani flatbread" at bounding box center [298, 288] width 107 height 16
click at [335, 283] on span "Omani flatbread" at bounding box center [329, 287] width 39 height 9
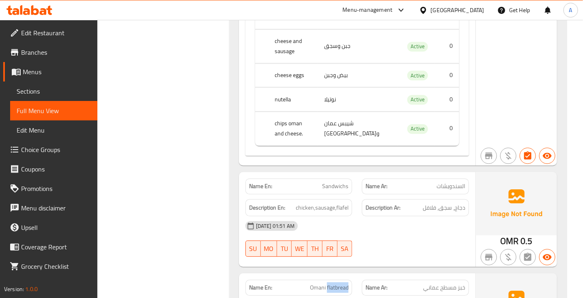
click at [335, 283] on span "Omani flatbread" at bounding box center [329, 287] width 39 height 9
copy span "Omani flatbread"
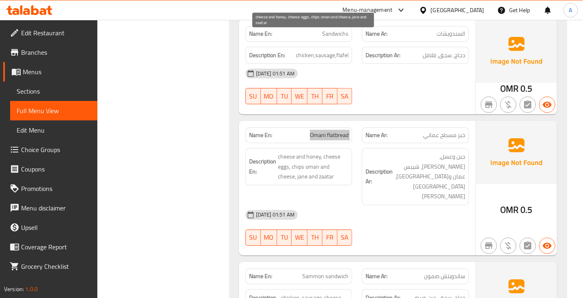
scroll to position [9076, 0]
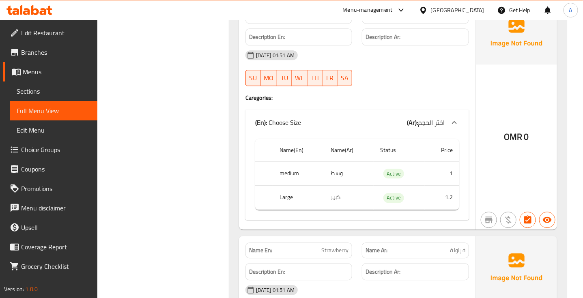
scroll to position [11197, 0]
click at [326, 246] on span "Strawberry" at bounding box center [334, 250] width 27 height 9
copy span "Strawberry"
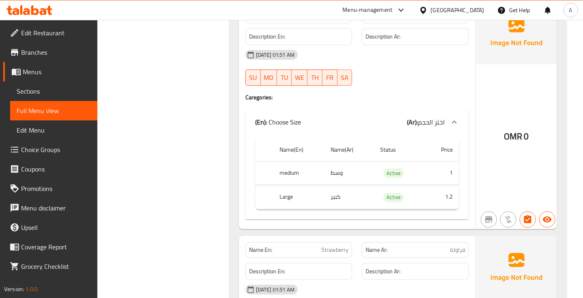
copy span "Mango"
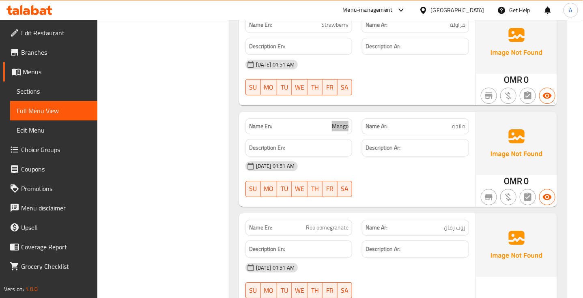
scroll to position [11423, 0]
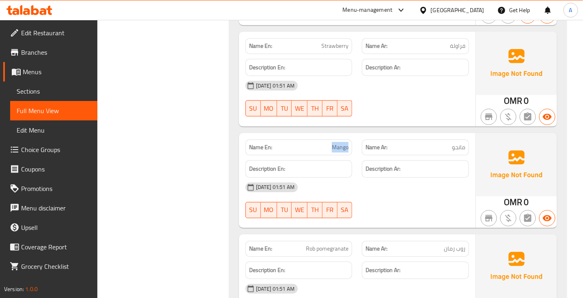
scroll to position [11401, 0]
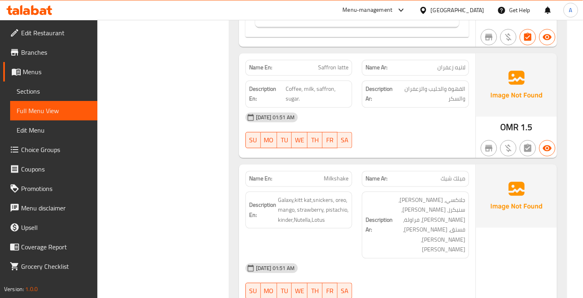
scroll to position [12196, 0]
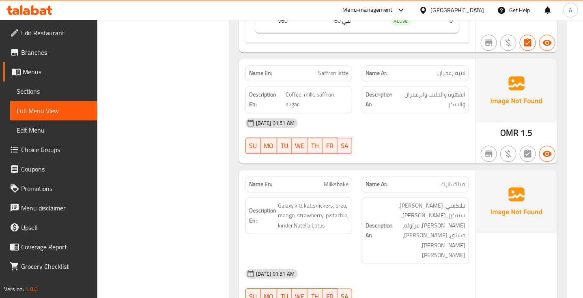
click at [337, 180] on span "Milkshake" at bounding box center [336, 184] width 25 height 9
copy span "Milkshake"
click at [347, 264] on div "[DATE] 01:51 AM" at bounding box center [357, 273] width 233 height 19
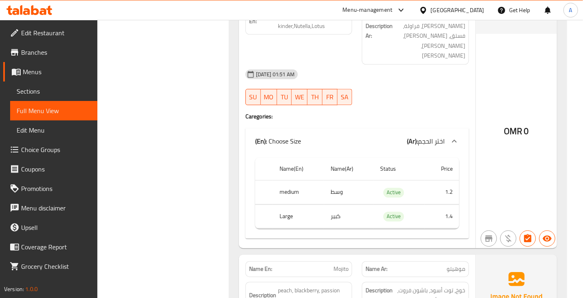
scroll to position [12397, 0]
click at [343, 264] on span "Mojito" at bounding box center [340, 268] width 15 height 9
copy span "Mojito"
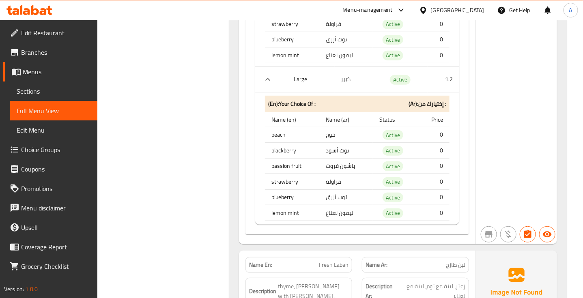
scroll to position [12923, 0]
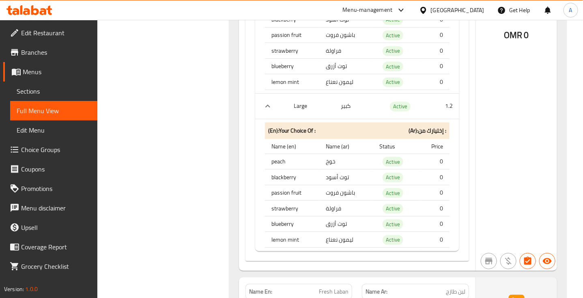
scroll to position [12906, 0]
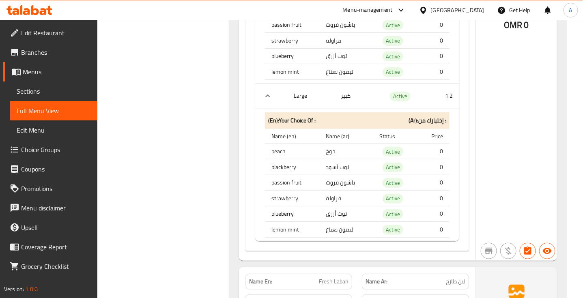
click at [335, 277] on span "Fresh Laban" at bounding box center [334, 281] width 30 height 9
copy span "Fresh Laban"
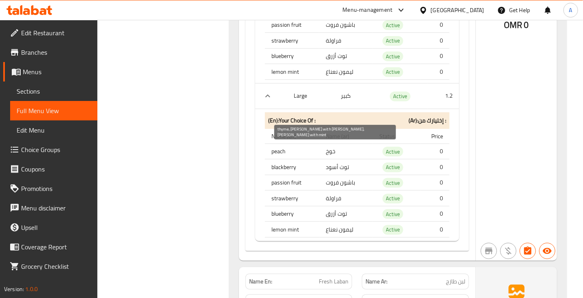
copy span "thyme, [PERSON_NAME] with [PERSON_NAME], [PERSON_NAME] with mint"
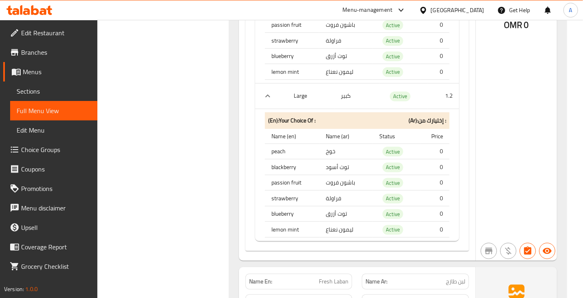
click at [334, 274] on div "Name En: Fresh Laban" at bounding box center [298, 282] width 107 height 16
click at [333, 277] on span "Fresh Laban" at bounding box center [334, 281] width 30 height 9
copy span "Fresh Laban"
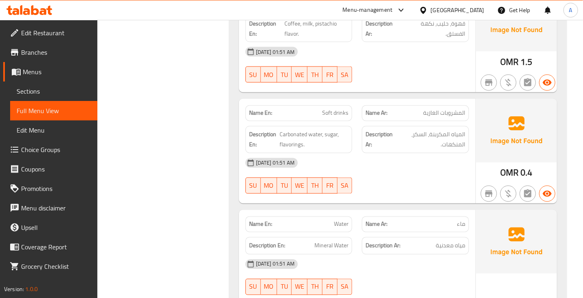
scroll to position [13312, 0]
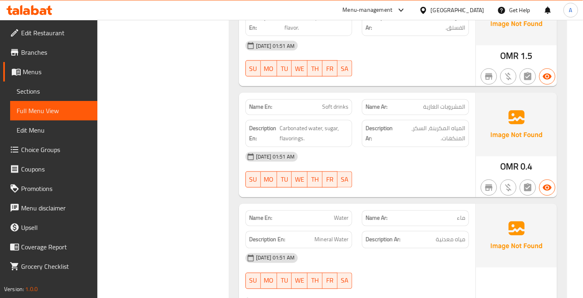
click at [427, 249] on div "[DATE] 01:51 AM SU MO TU WE TH FR SA" at bounding box center [357, 271] width 233 height 45
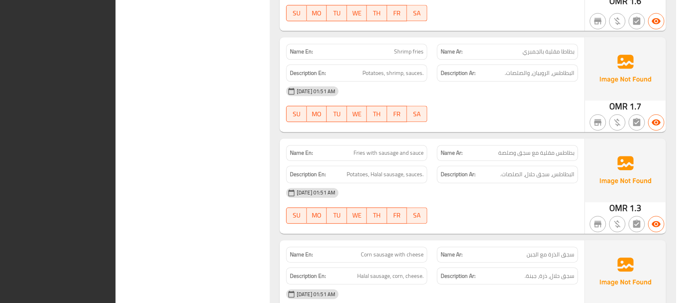
scroll to position [0, 0]
